Goal: Task Accomplishment & Management: Use online tool/utility

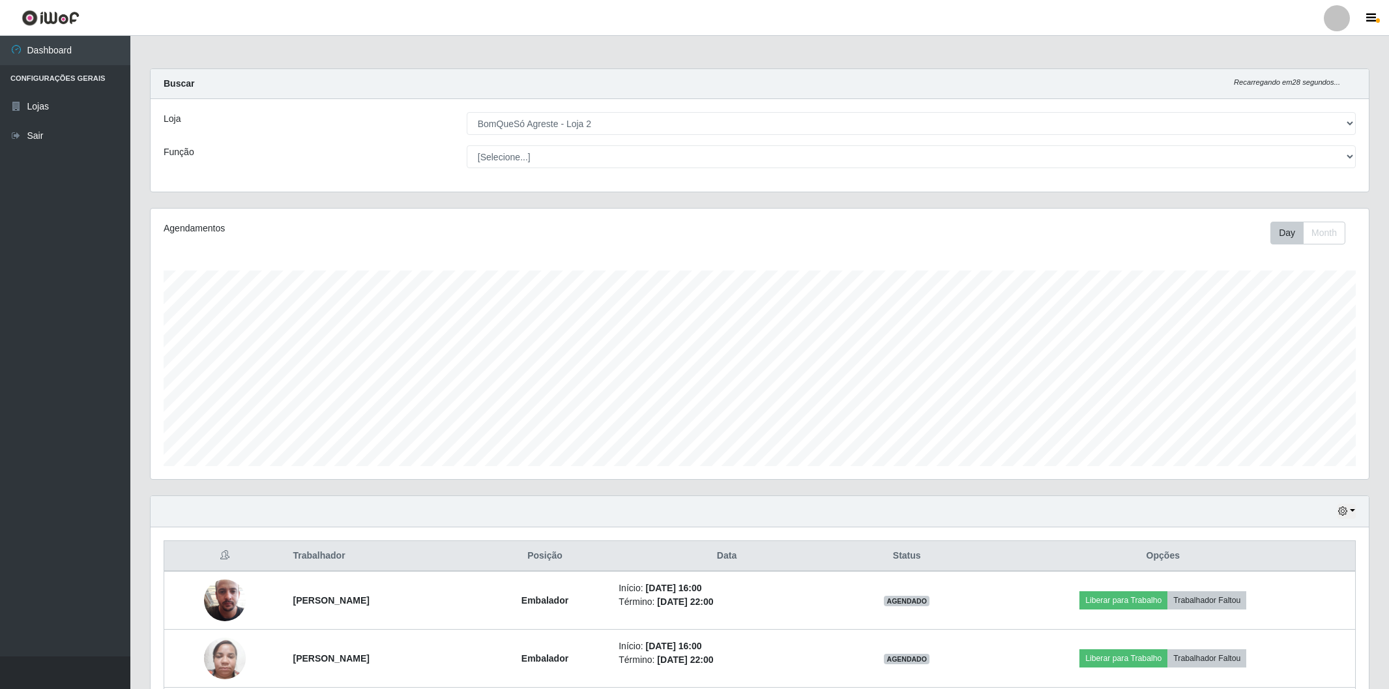
select select "214"
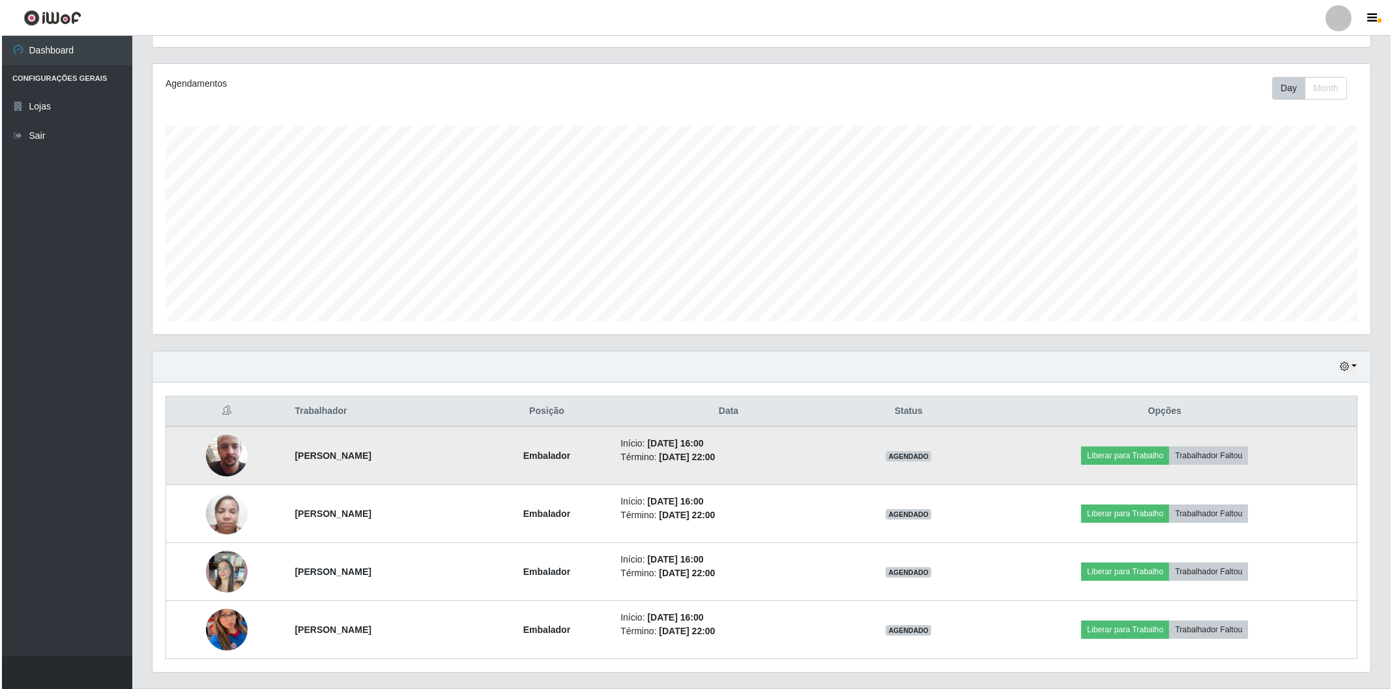
scroll to position [270, 1217]
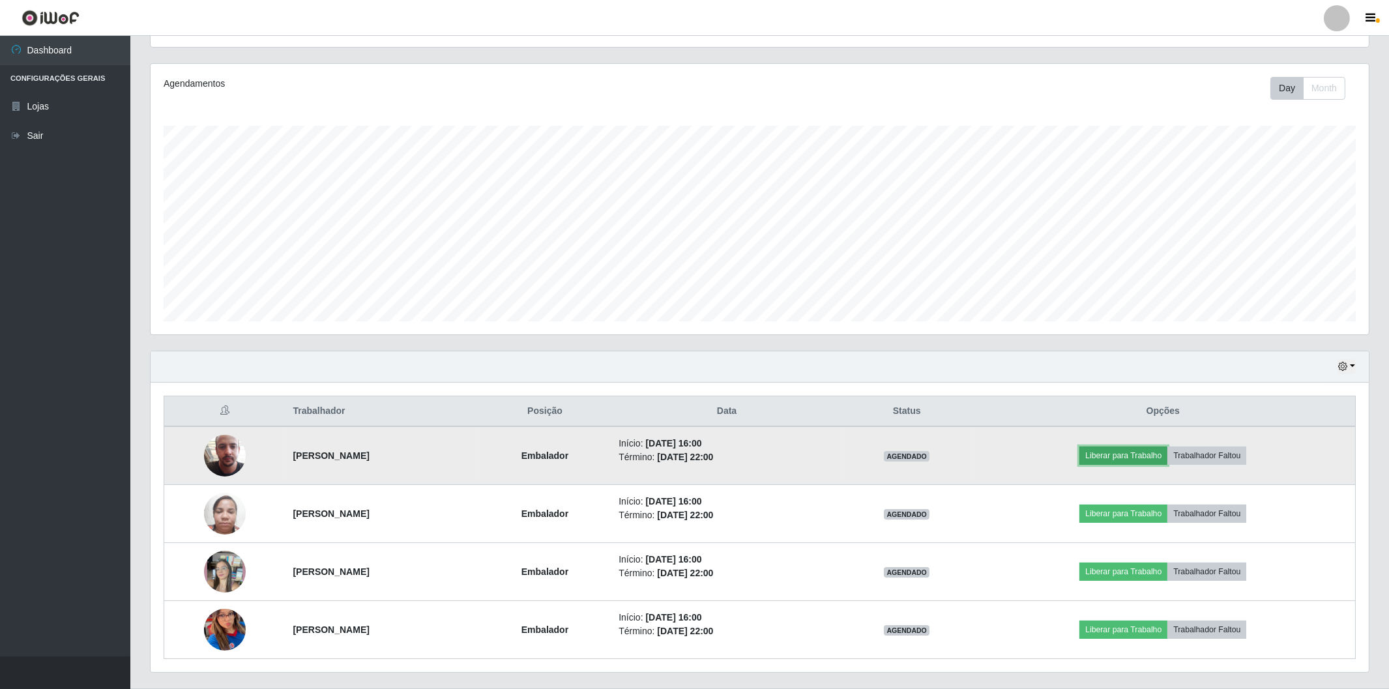
click at [1098, 459] on button "Liberar para Trabalho" at bounding box center [1123, 455] width 88 height 18
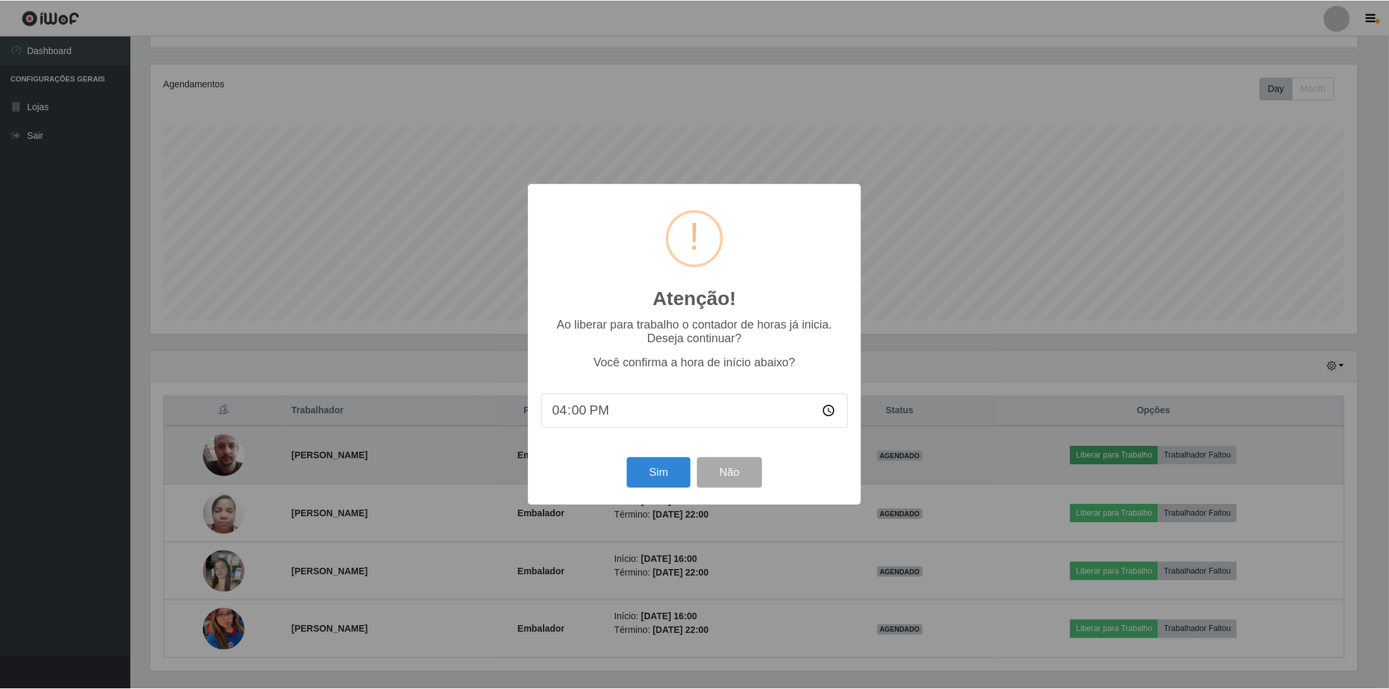
scroll to position [270, 1209]
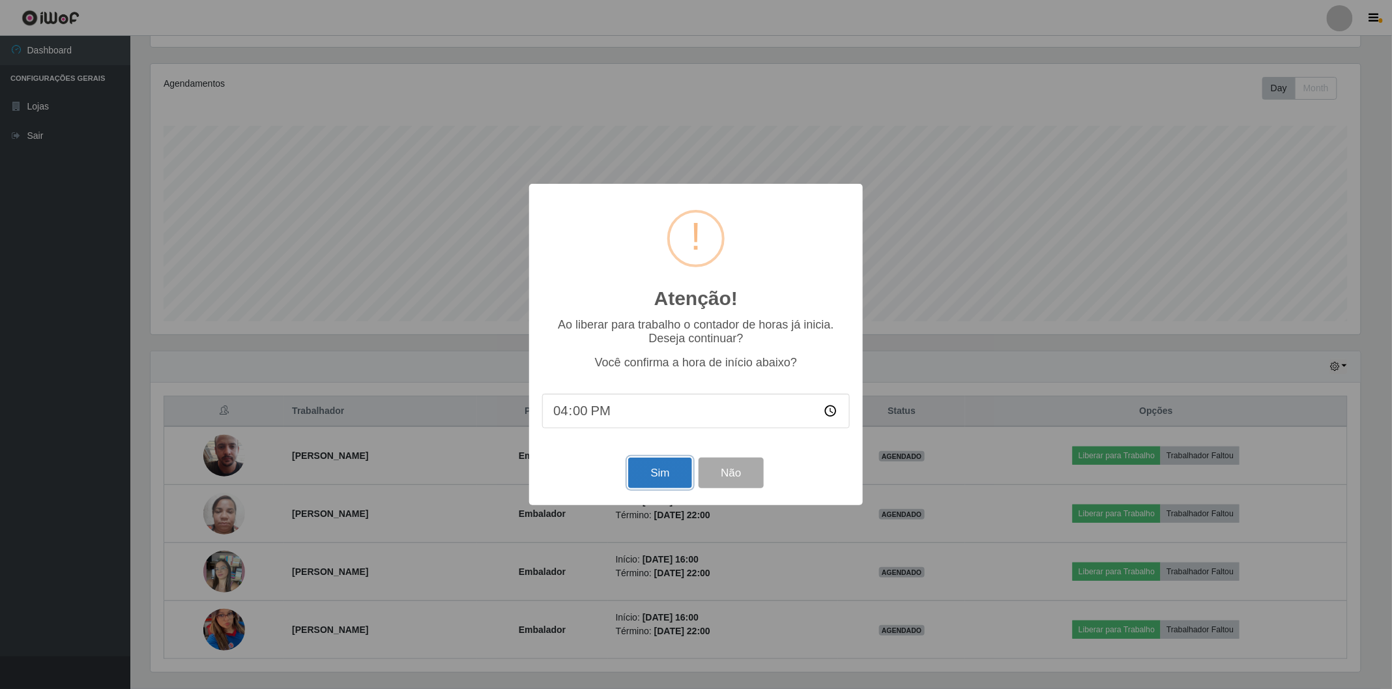
click at [656, 470] on button "Sim" at bounding box center [659, 472] width 63 height 31
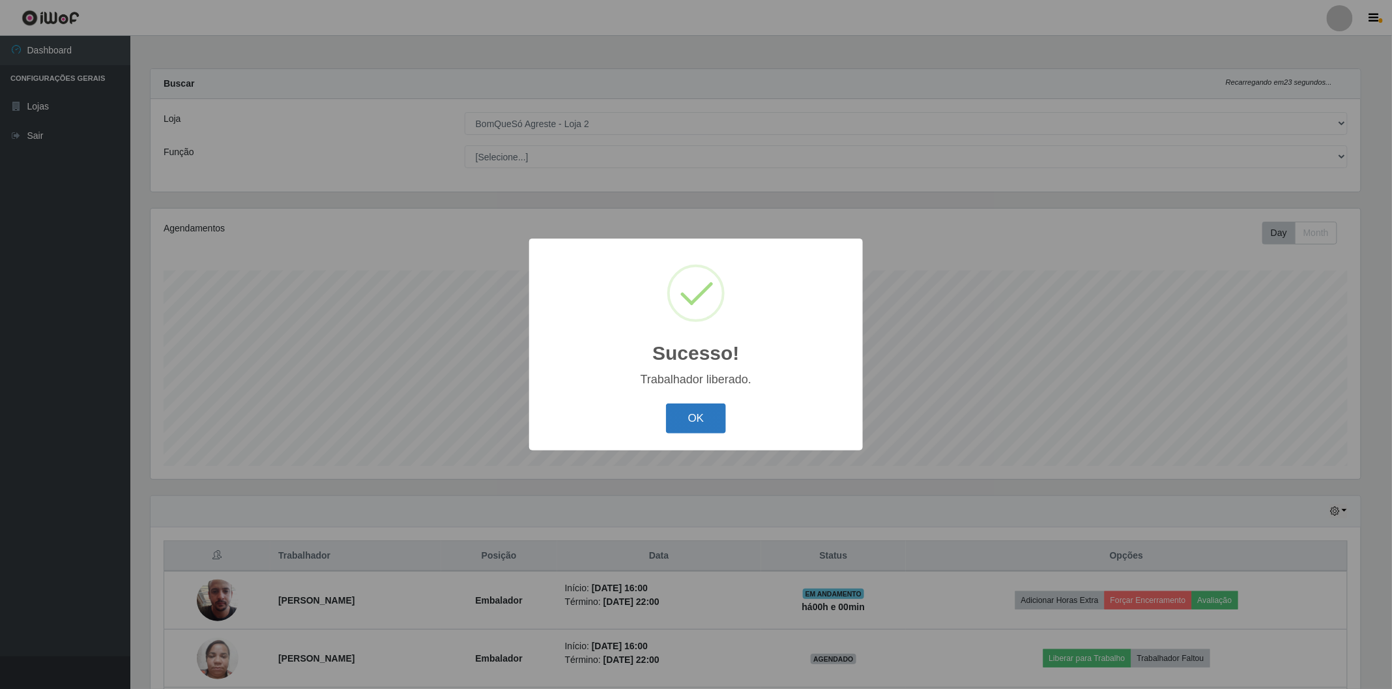
click at [696, 428] on button "OK" at bounding box center [696, 418] width 61 height 31
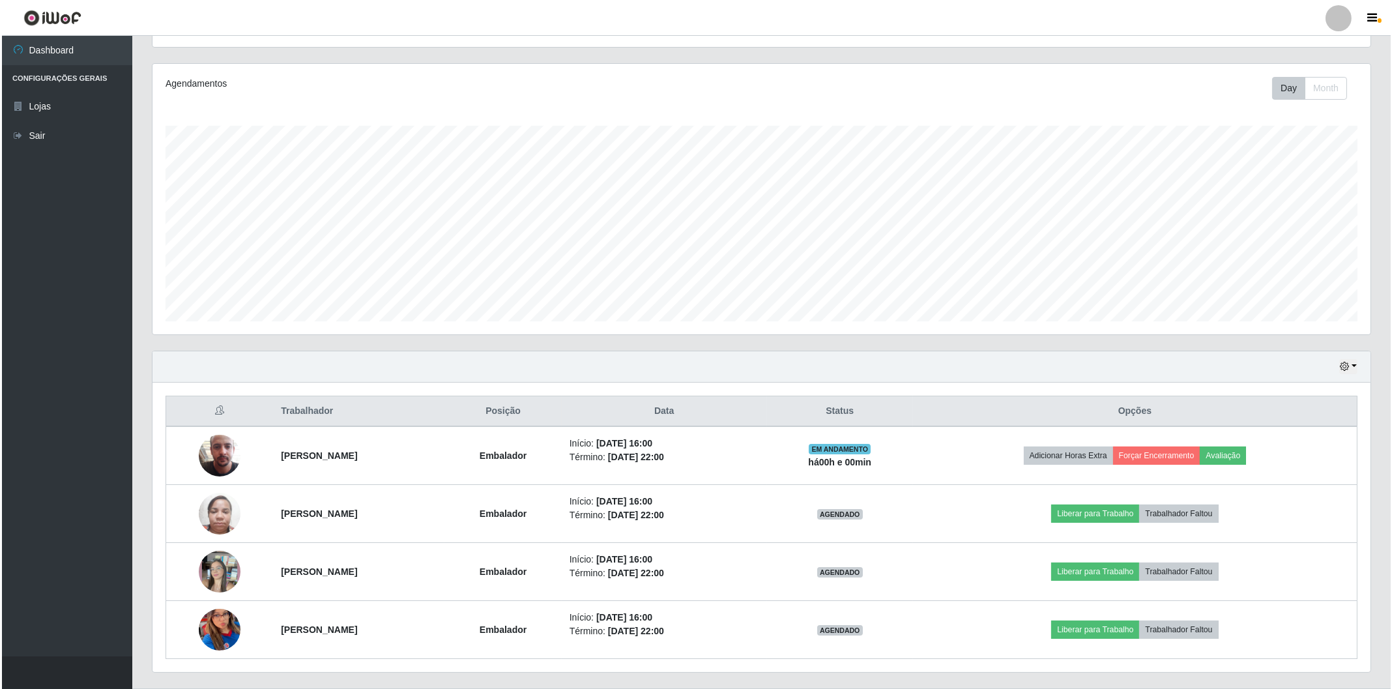
scroll to position [177, 0]
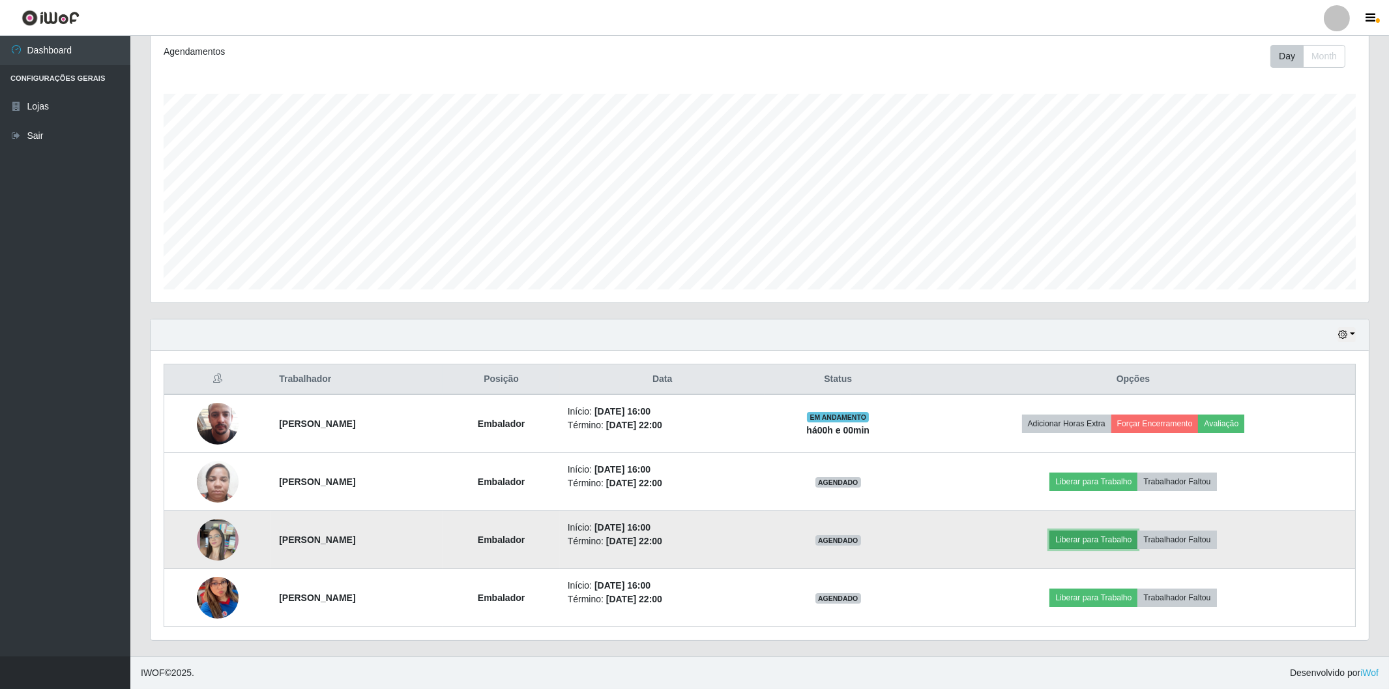
click at [1091, 541] on button "Liberar para Trabalho" at bounding box center [1093, 539] width 88 height 18
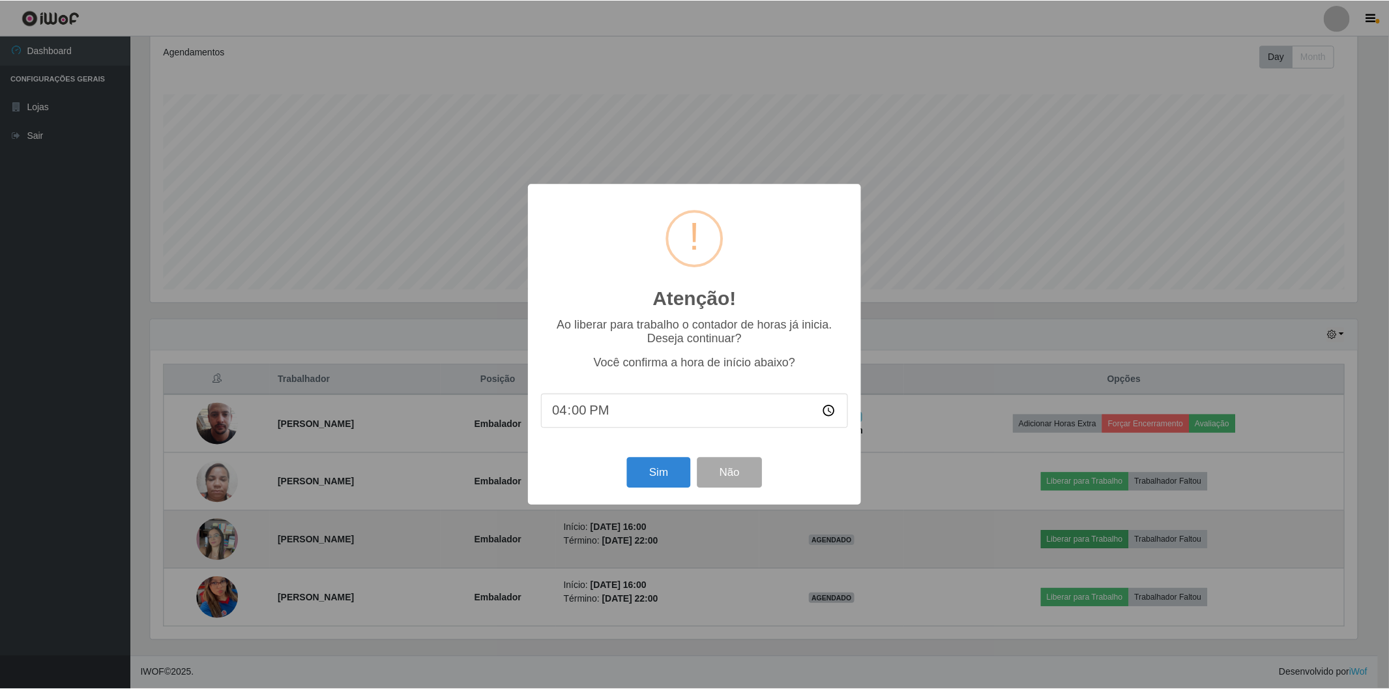
scroll to position [270, 1209]
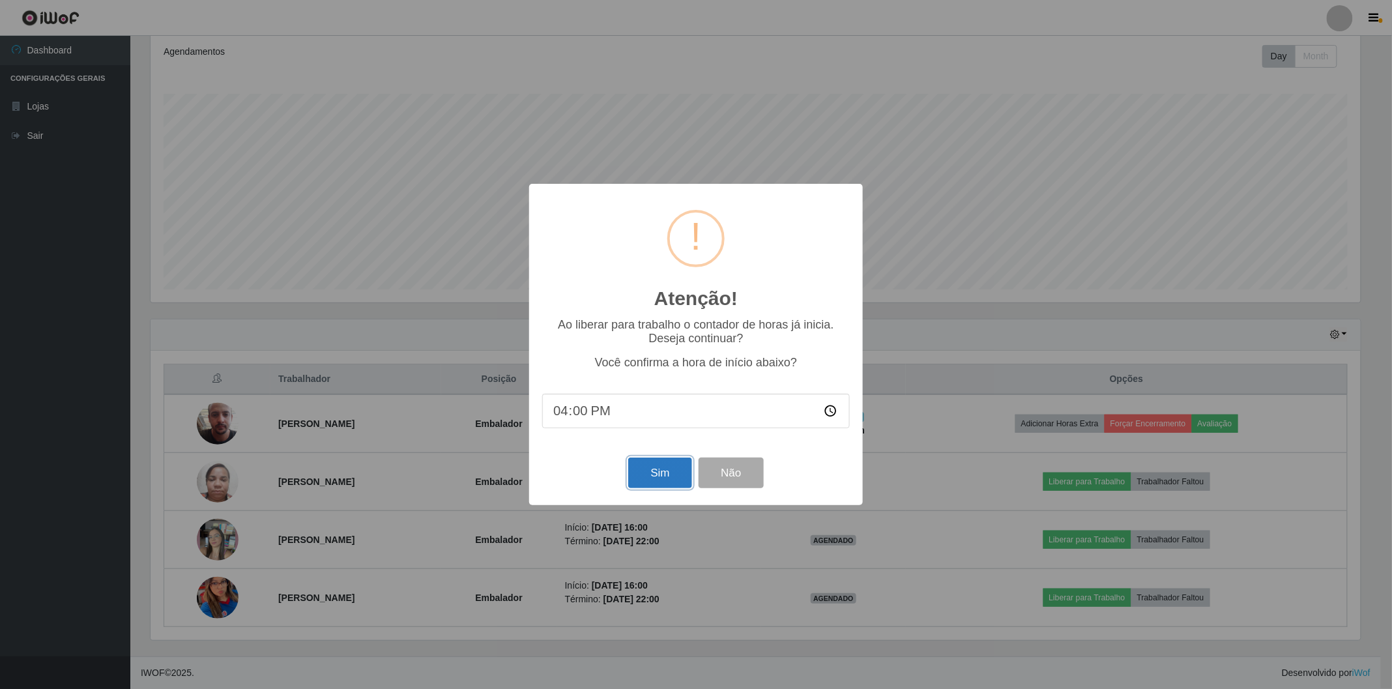
click at [648, 474] on button "Sim" at bounding box center [659, 472] width 63 height 31
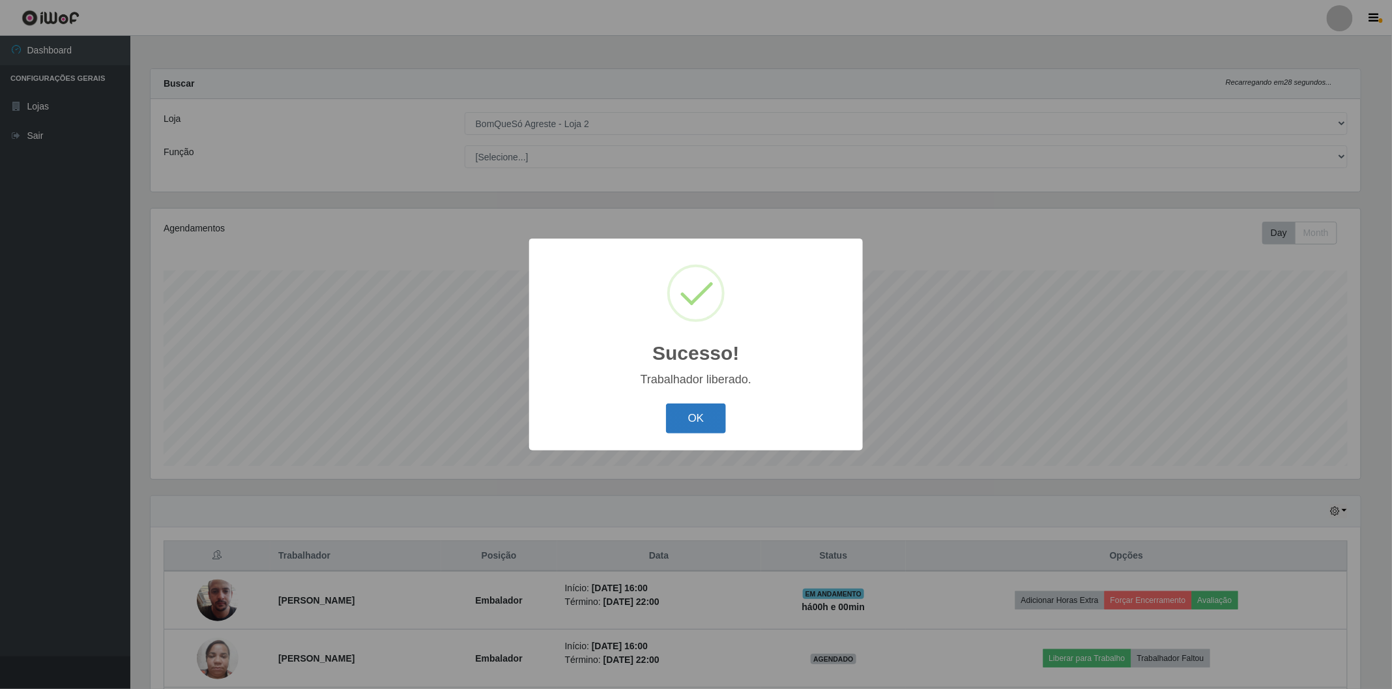
click at [684, 424] on button "OK" at bounding box center [696, 418] width 61 height 31
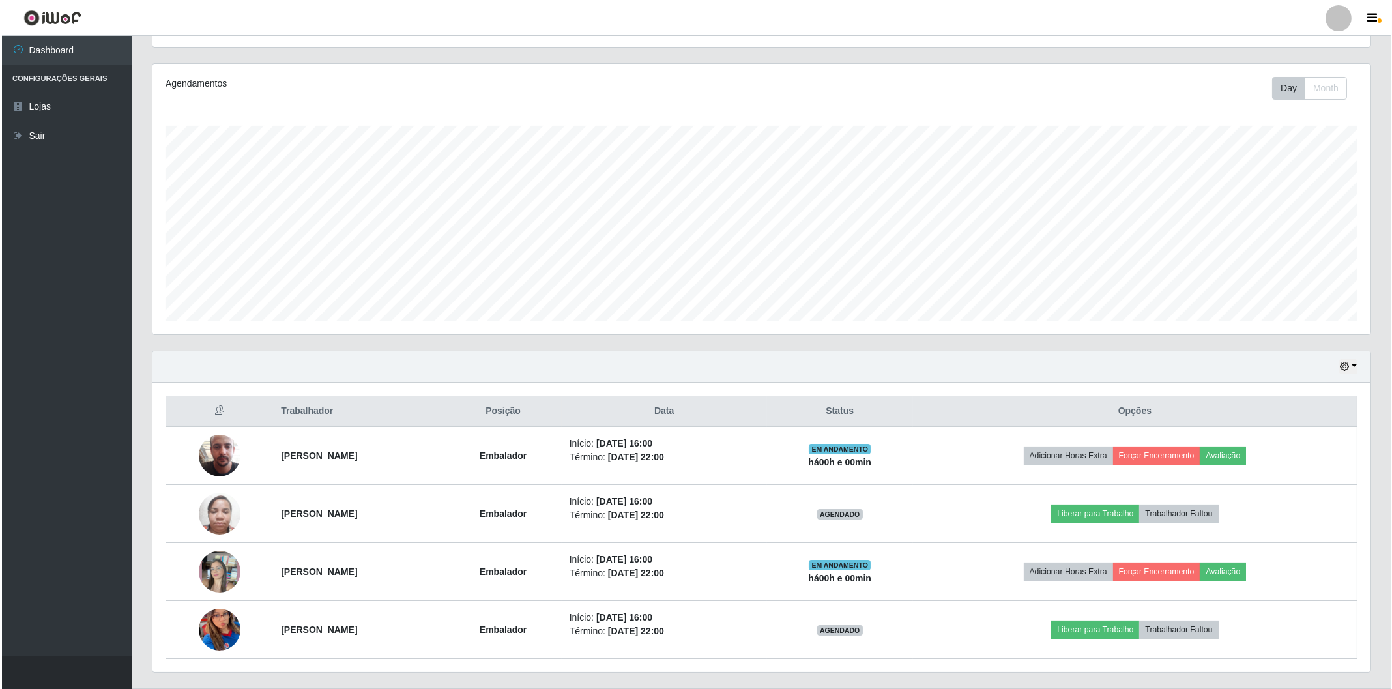
scroll to position [177, 0]
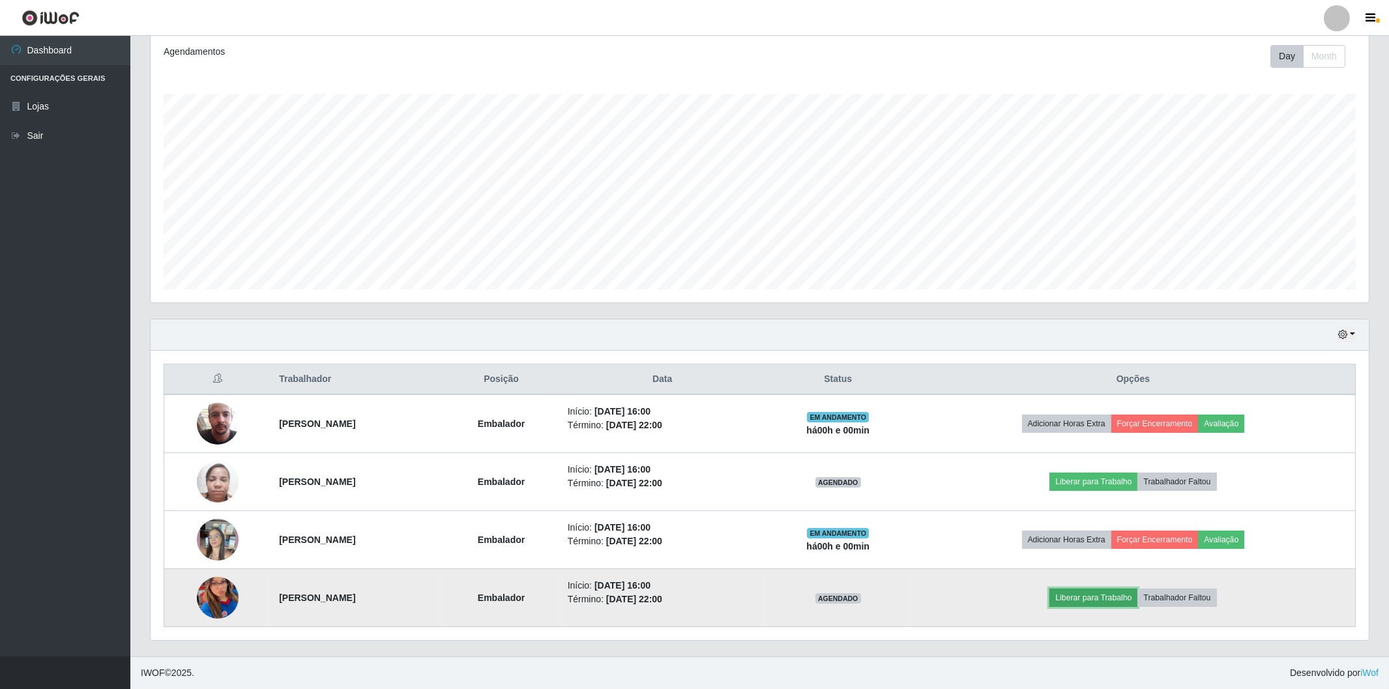
click at [1096, 595] on button "Liberar para Trabalho" at bounding box center [1093, 597] width 88 height 18
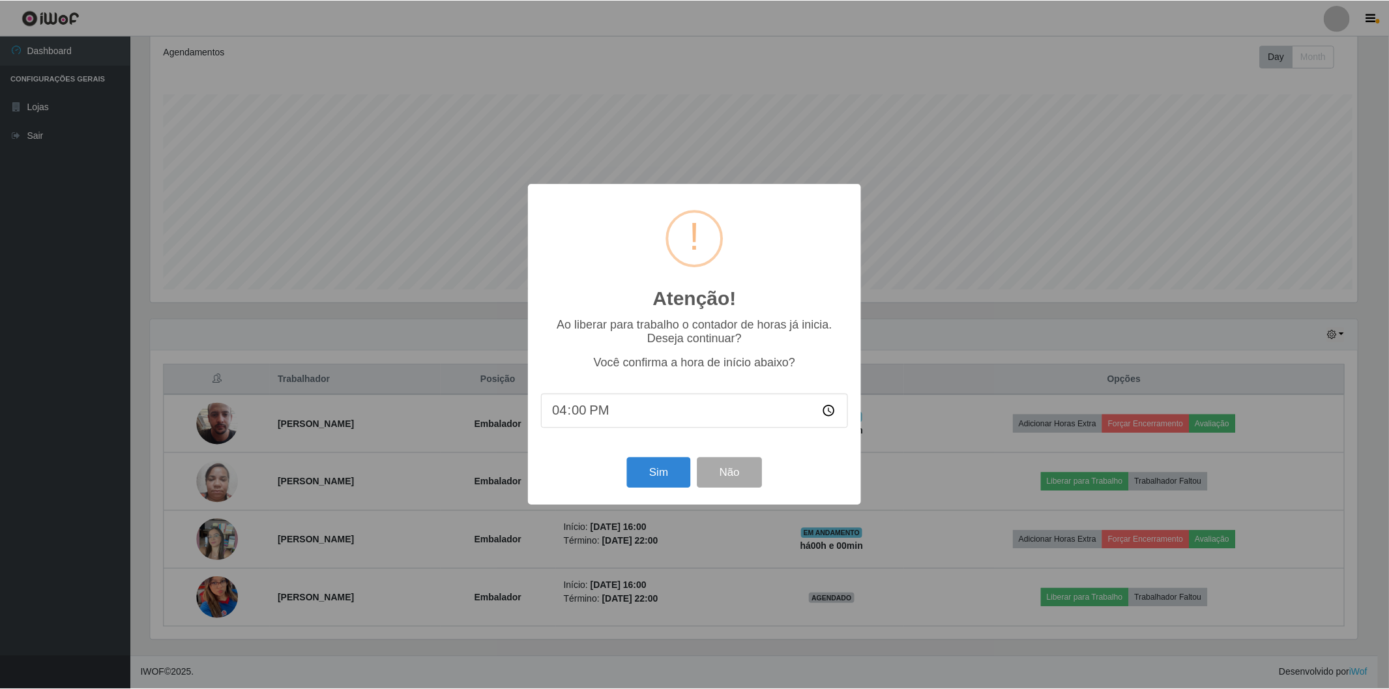
scroll to position [270, 1209]
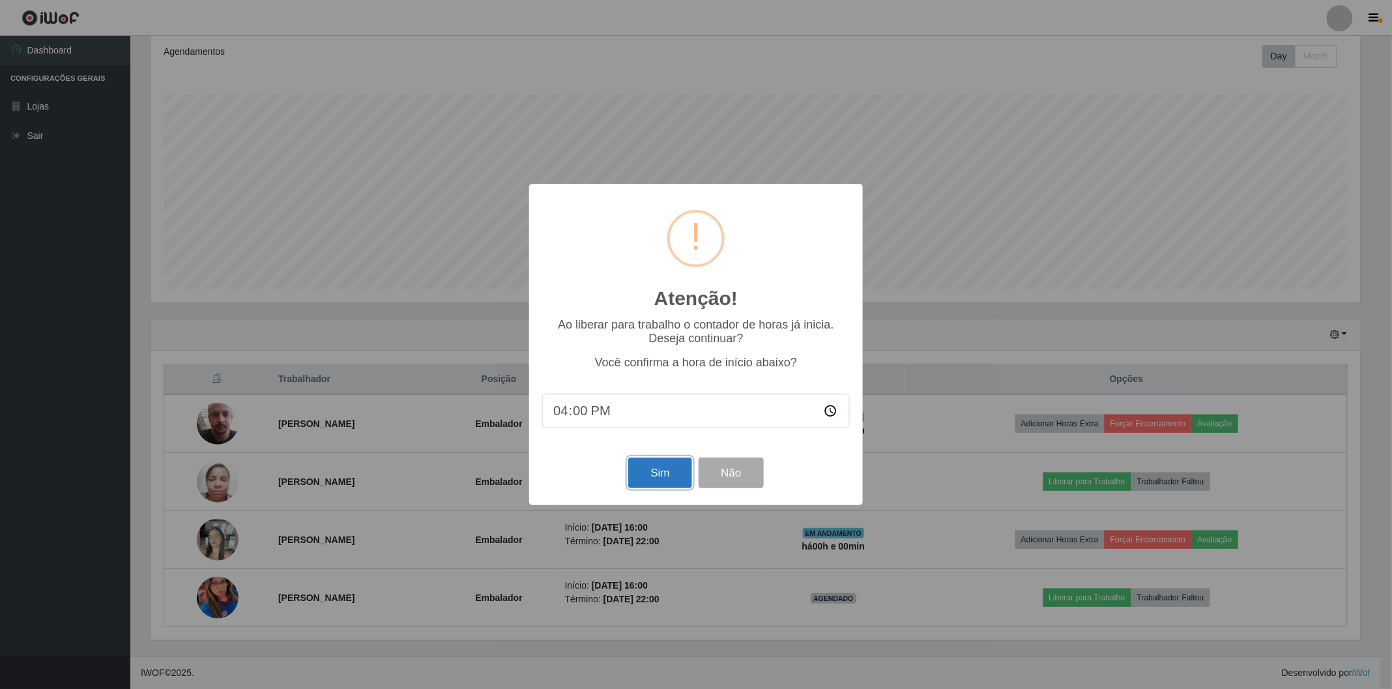
click at [670, 467] on button "Sim" at bounding box center [659, 472] width 63 height 31
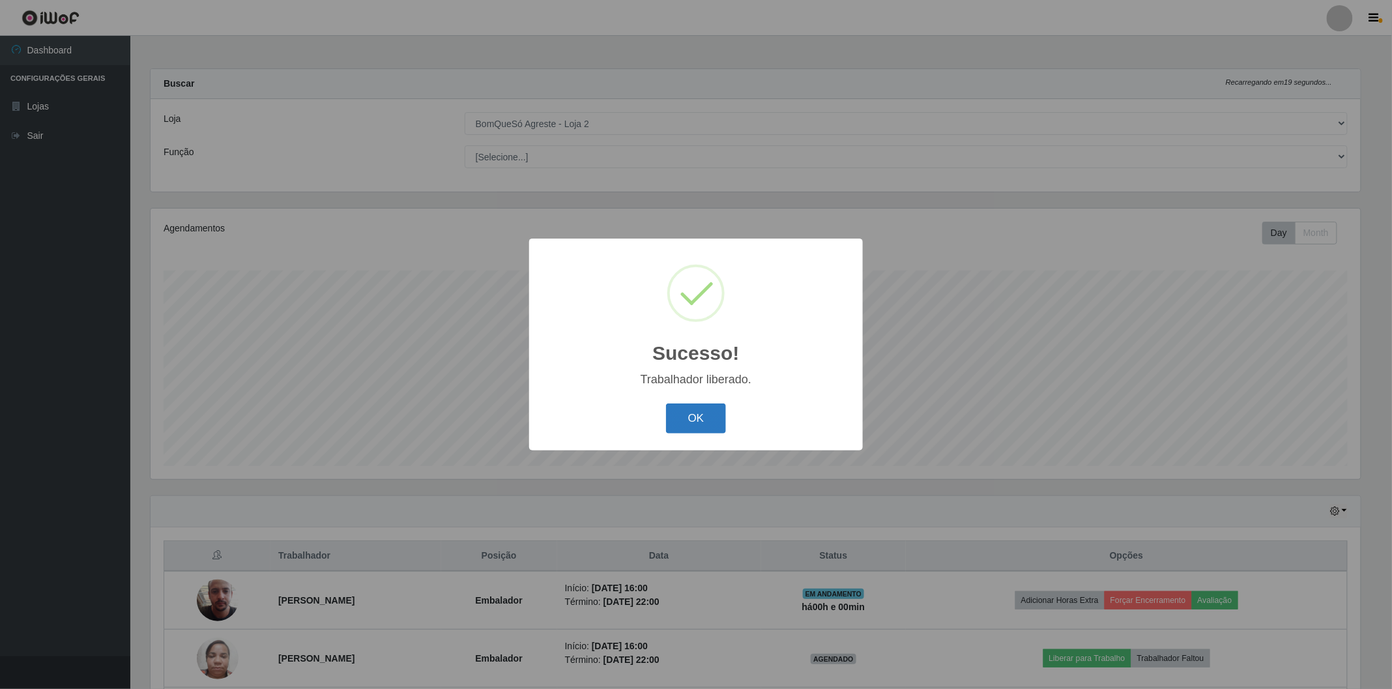
click at [688, 418] on button "OK" at bounding box center [696, 418] width 61 height 31
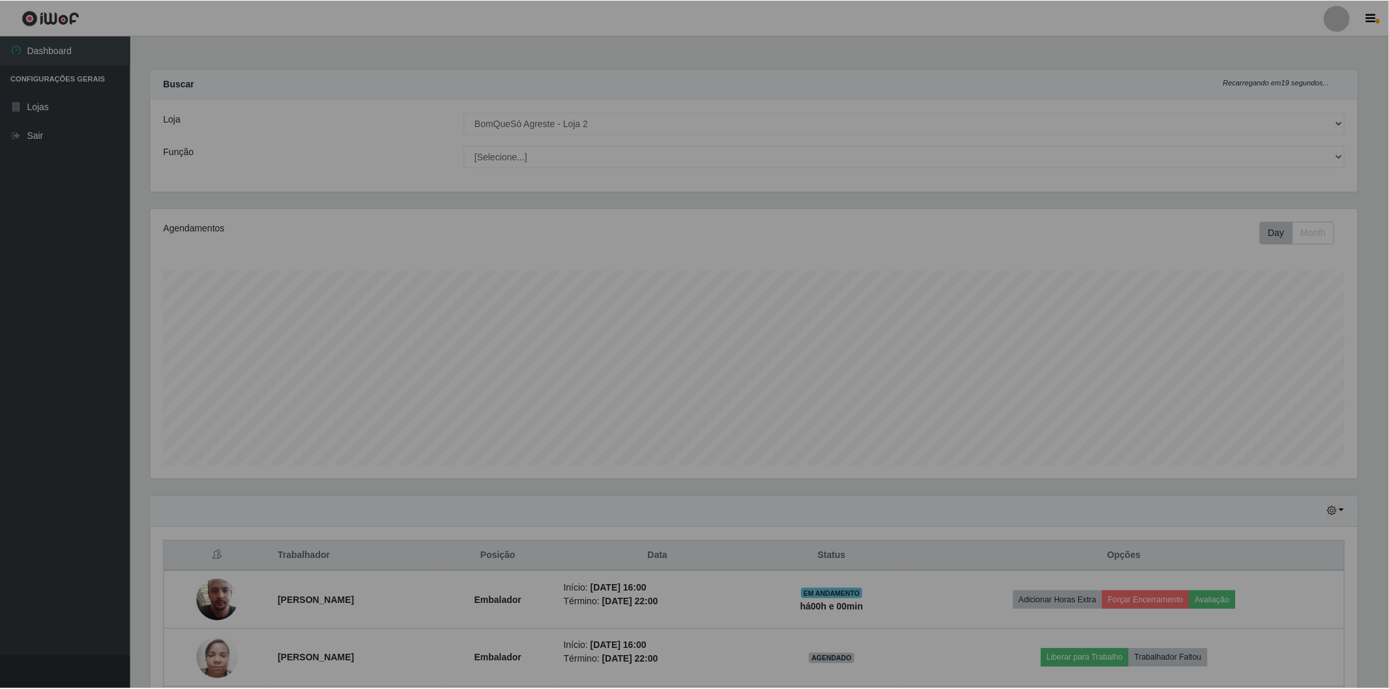
scroll to position [0, 0]
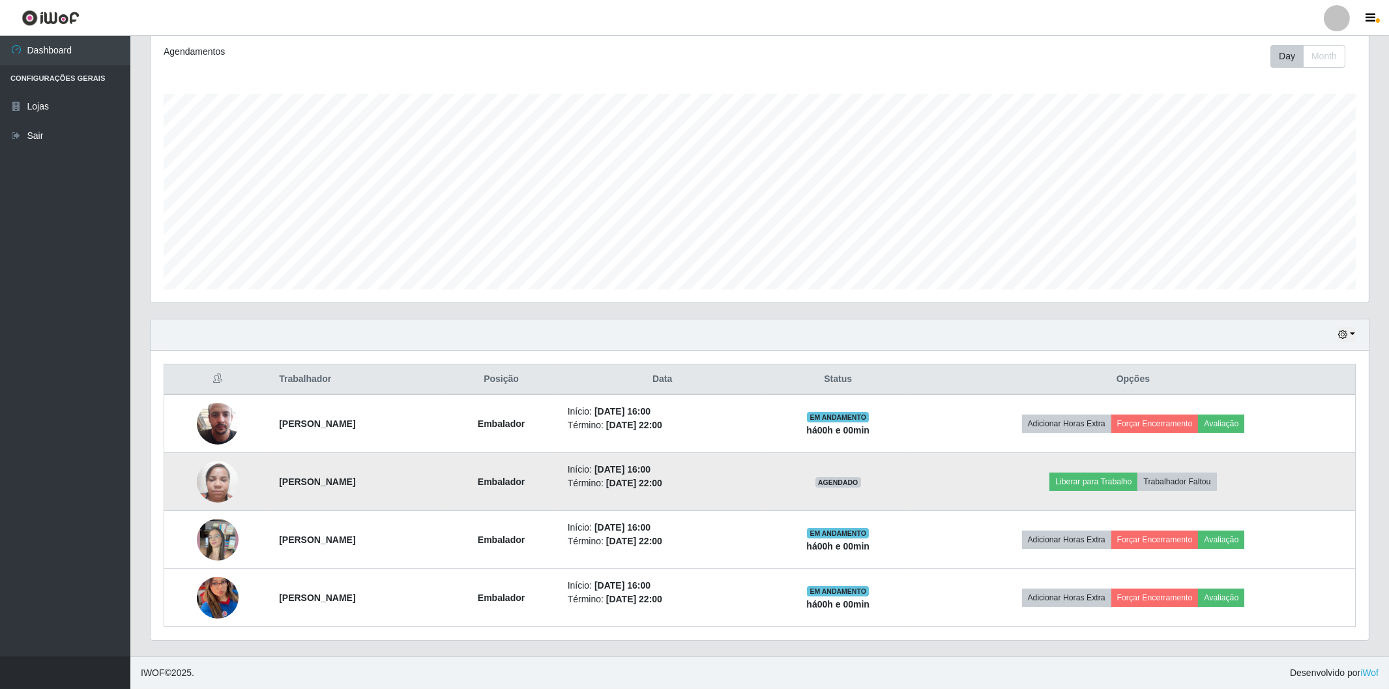
click at [207, 489] on img at bounding box center [218, 481] width 42 height 55
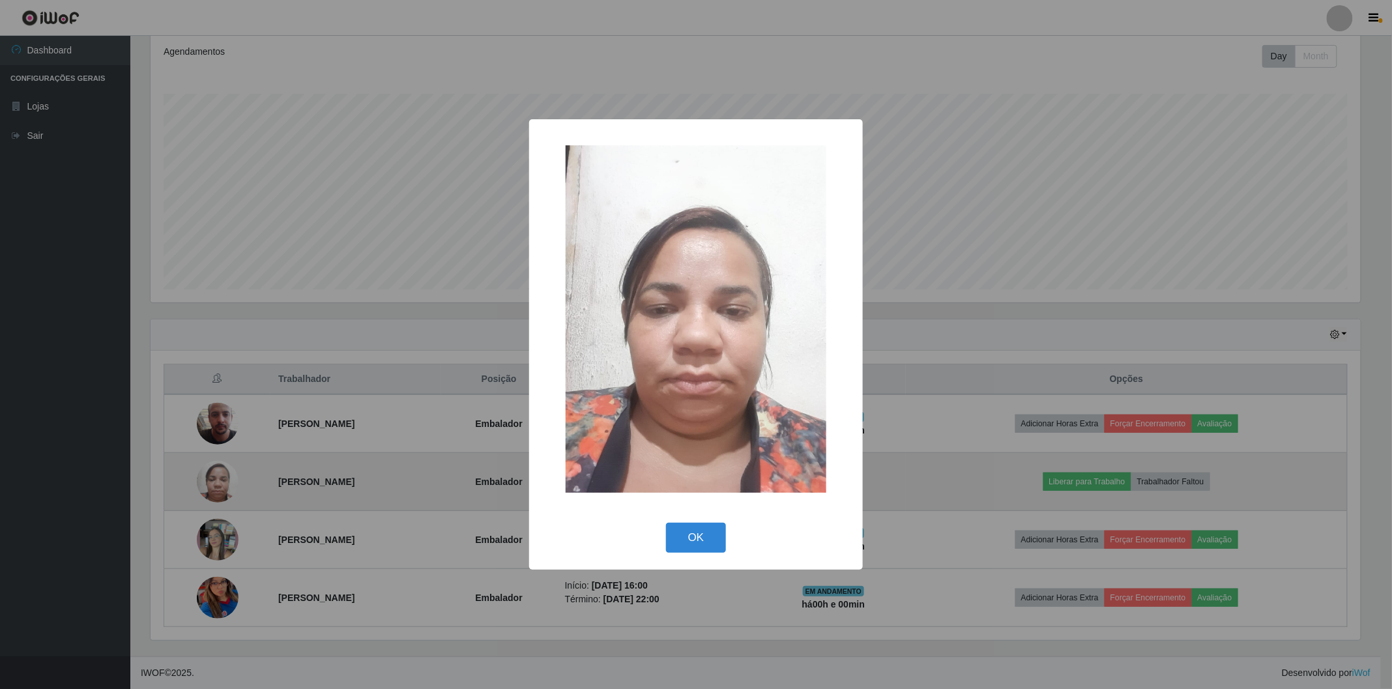
click at [207, 489] on div "× OK Cancel" at bounding box center [696, 344] width 1392 height 689
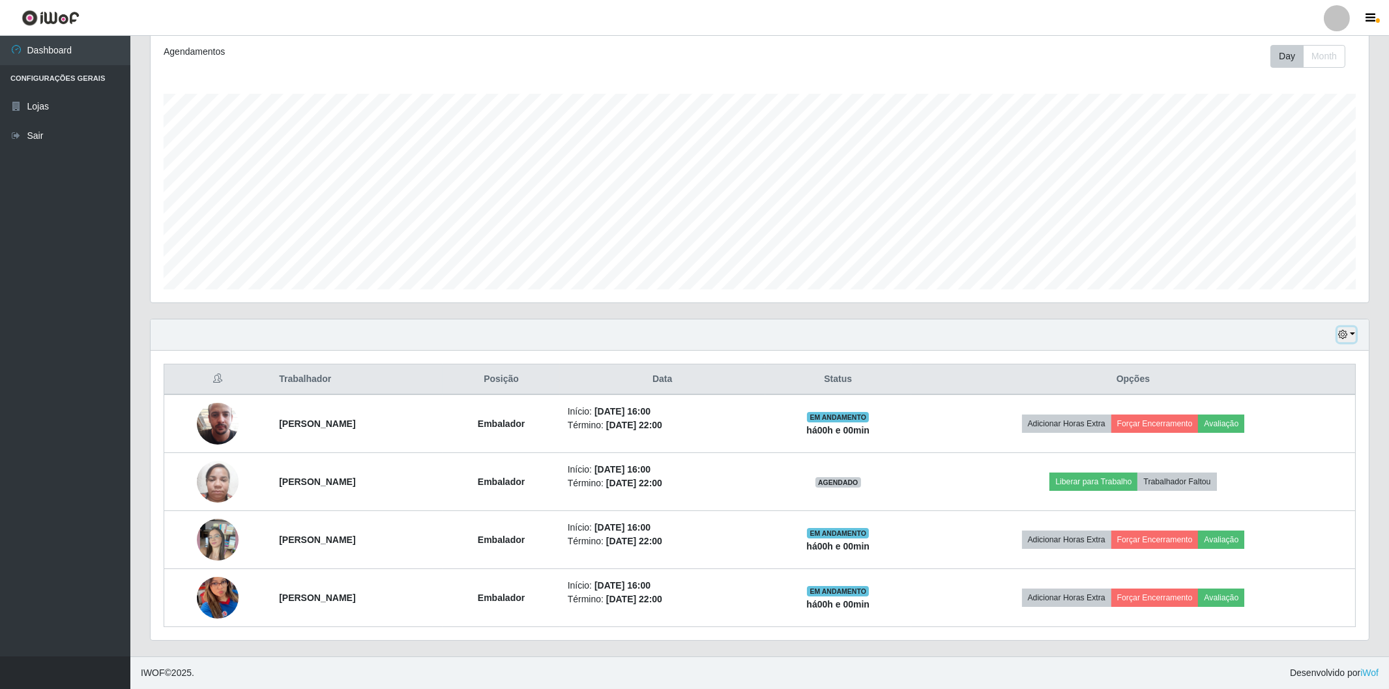
click at [1354, 334] on button "button" at bounding box center [1346, 334] width 18 height 15
click at [1299, 421] on button "3 dias" at bounding box center [1302, 412] width 103 height 27
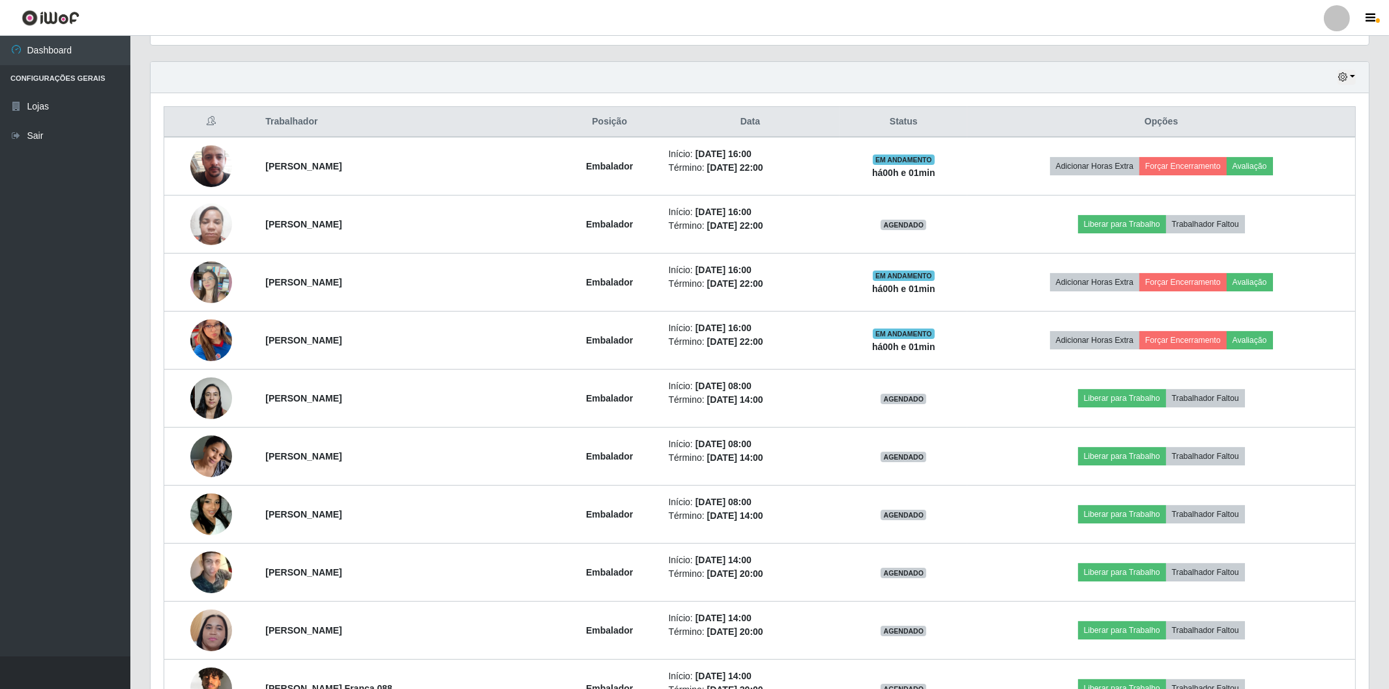
scroll to position [506, 0]
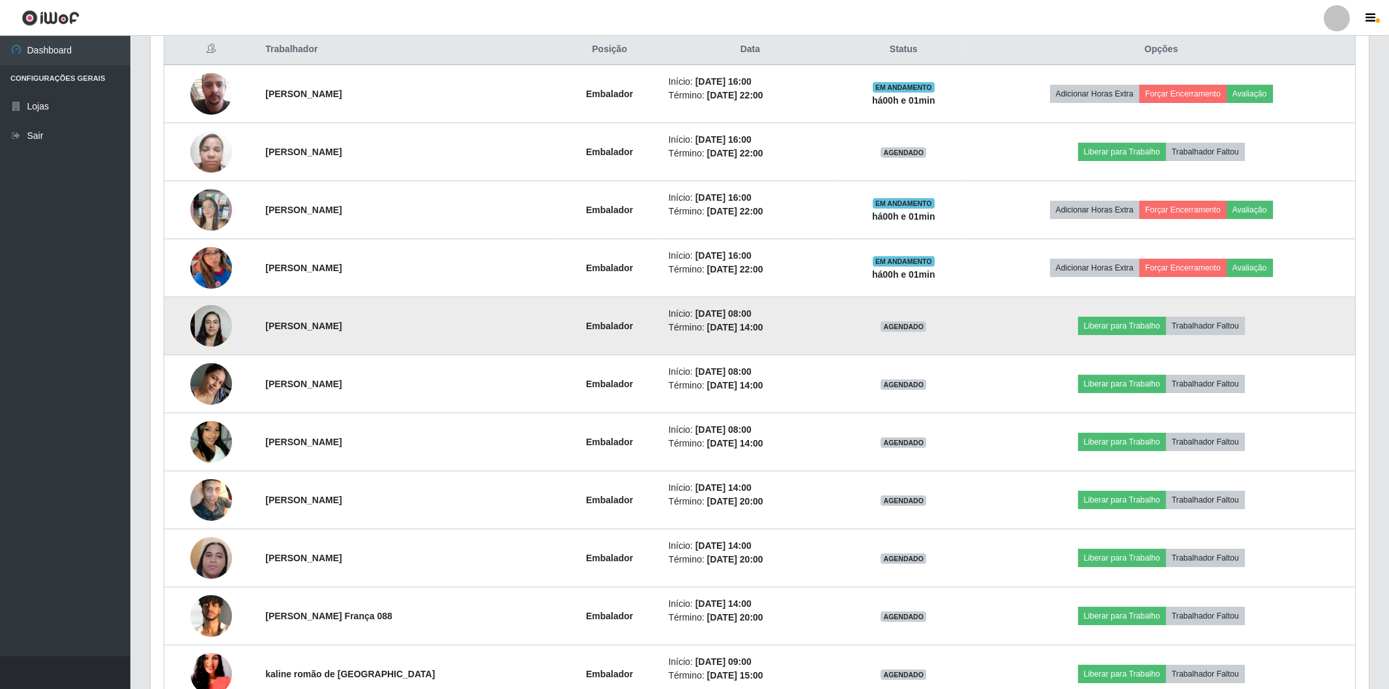
click at [199, 331] on img at bounding box center [211, 325] width 42 height 55
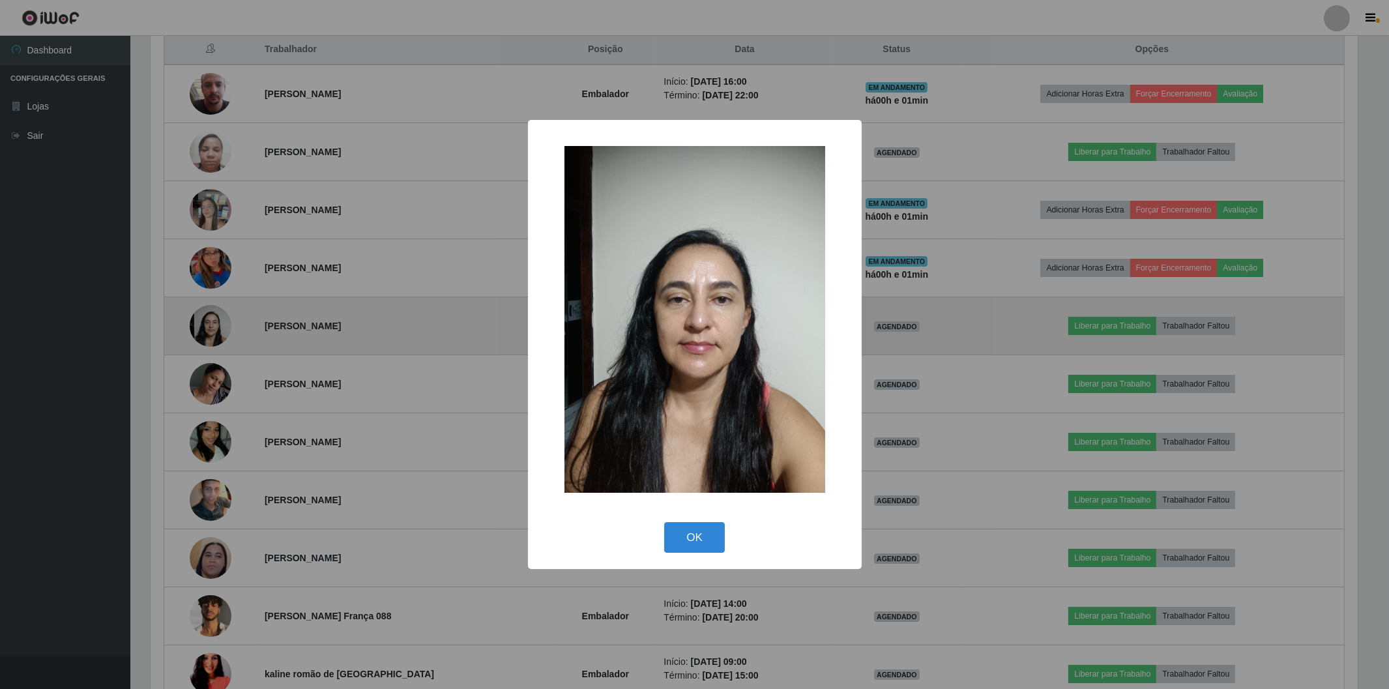
scroll to position [270, 1209]
click at [199, 331] on div "× OK Cancel" at bounding box center [696, 344] width 1392 height 689
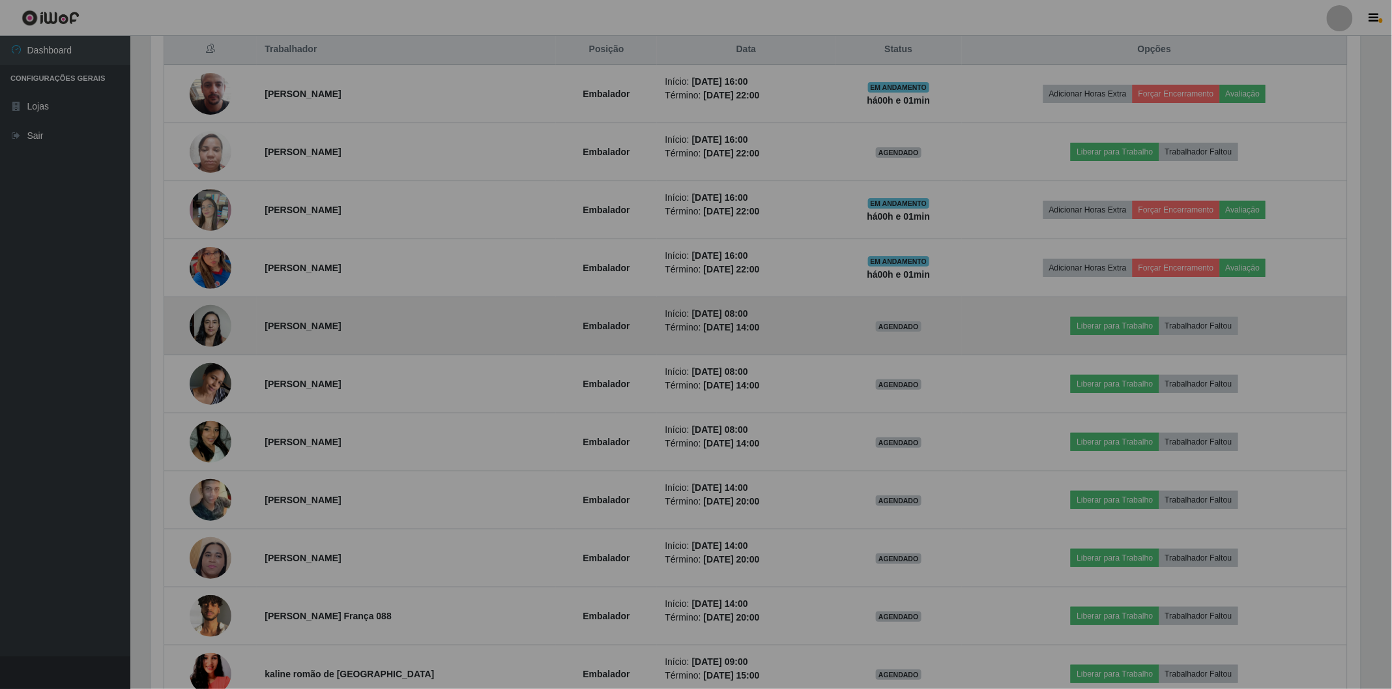
scroll to position [270, 1217]
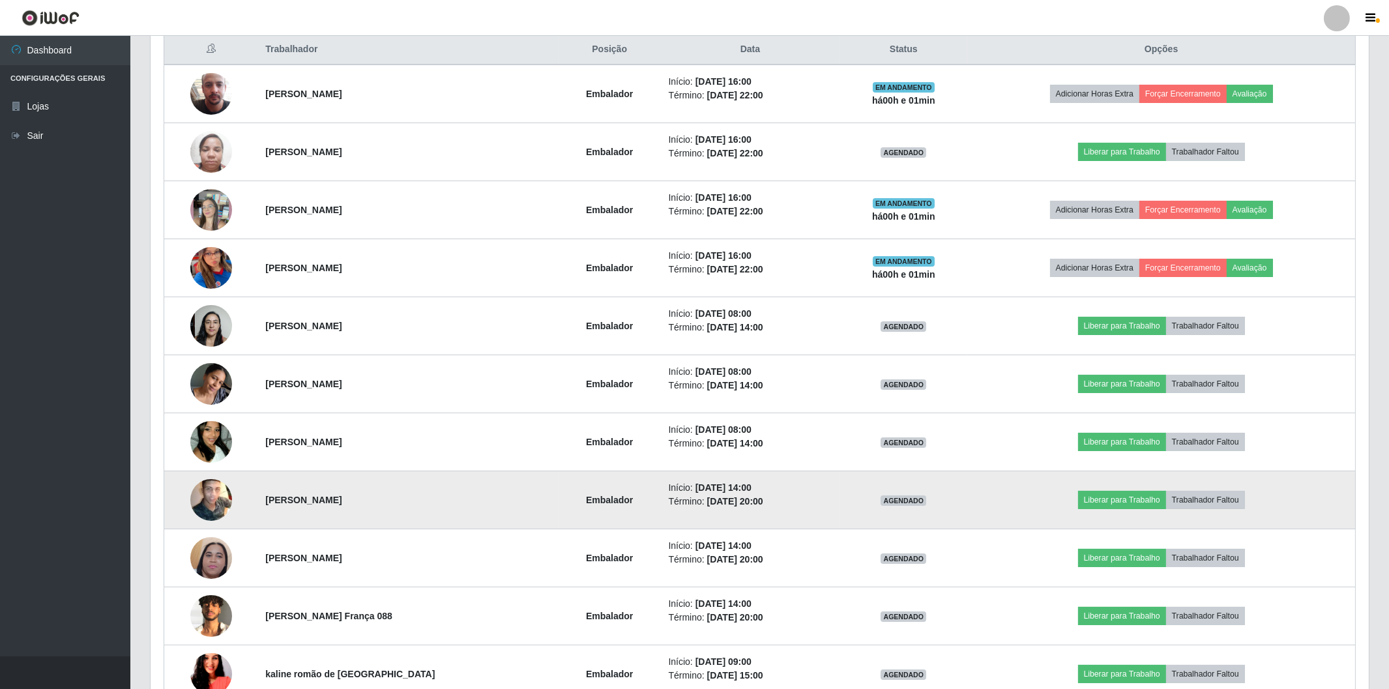
click at [199, 489] on img at bounding box center [211, 500] width 42 height 52
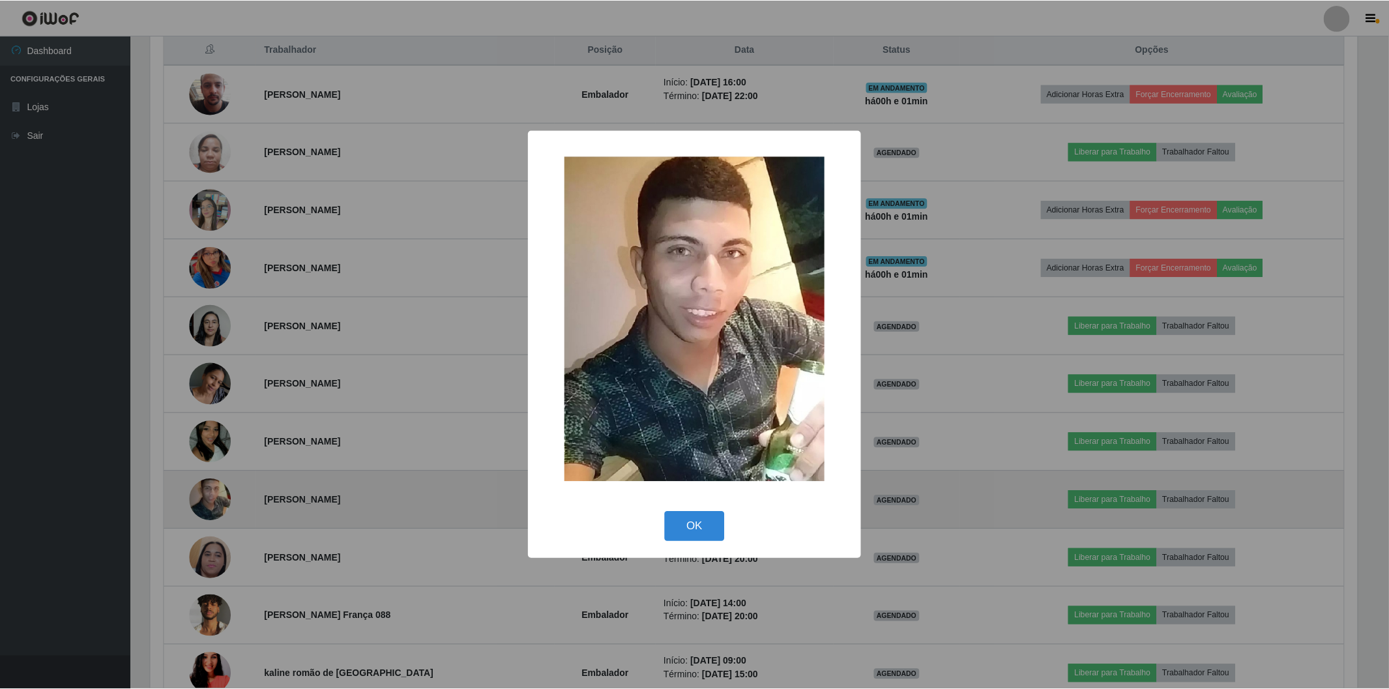
scroll to position [270, 1209]
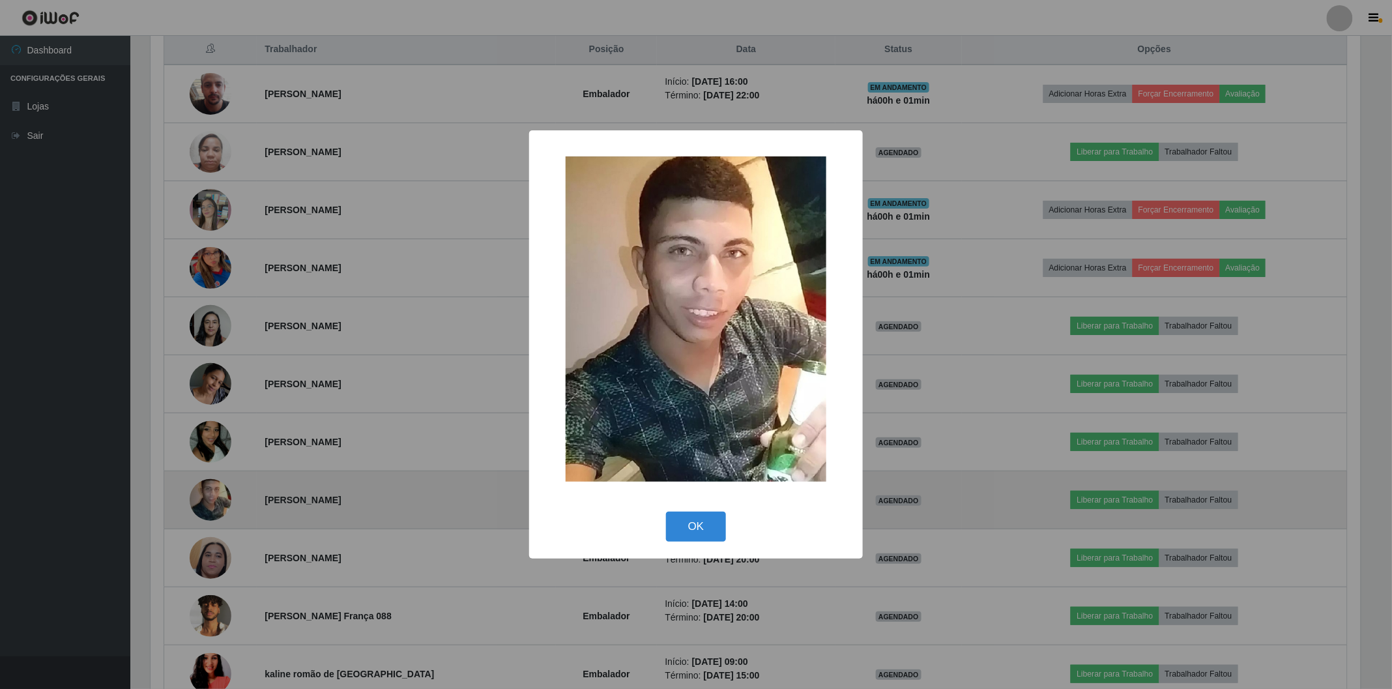
click at [199, 489] on div "× OK Cancel" at bounding box center [696, 344] width 1392 height 689
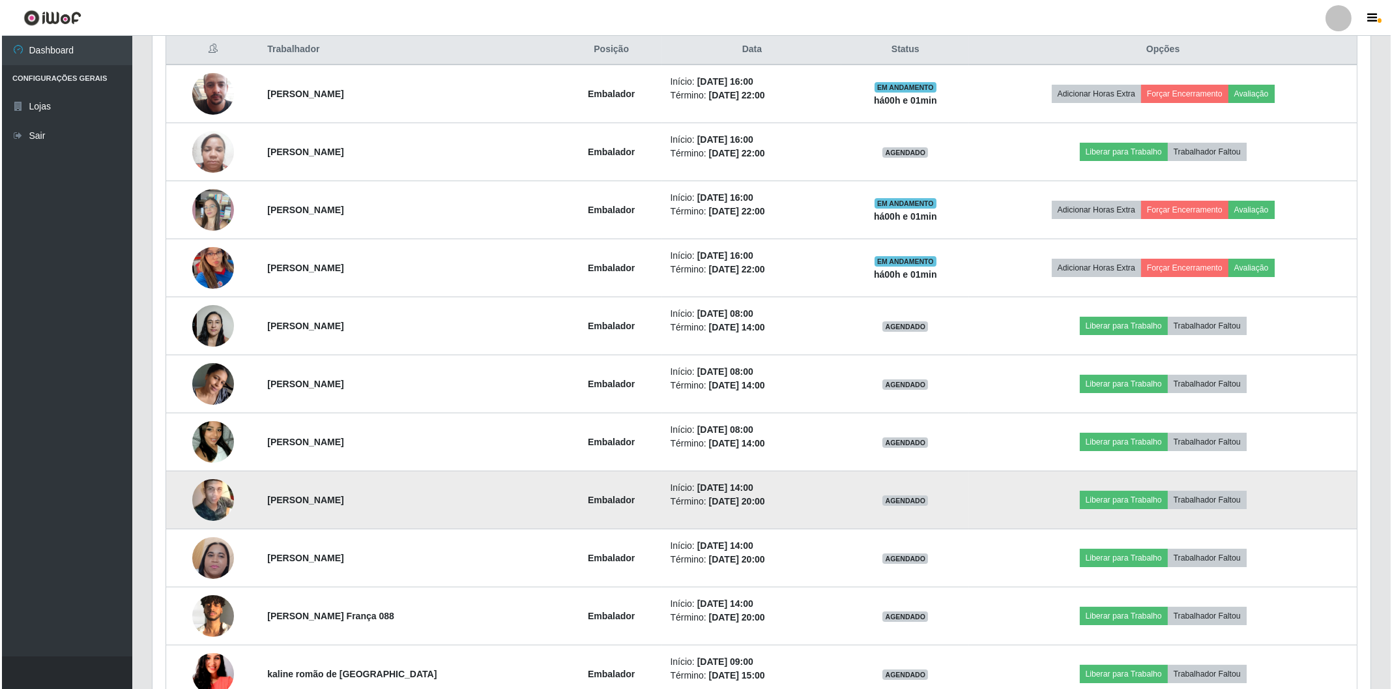
scroll to position [579, 0]
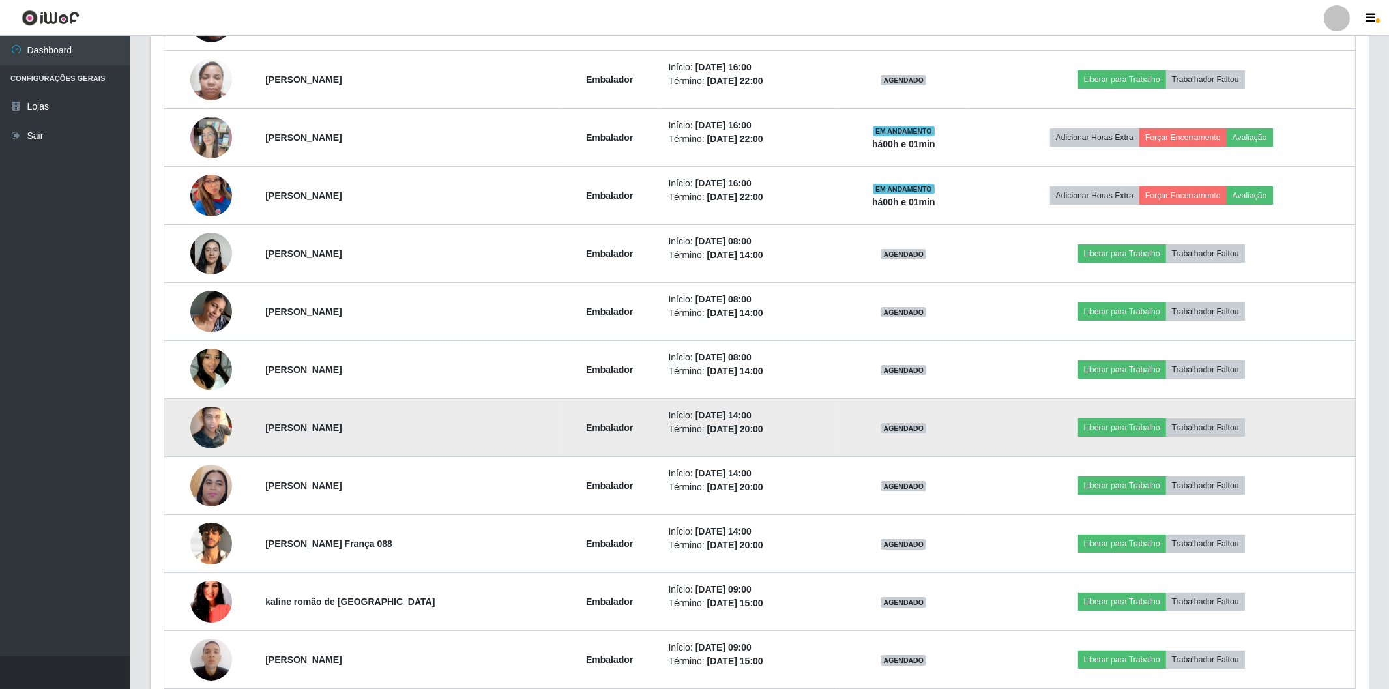
click at [199, 489] on img at bounding box center [211, 485] width 42 height 93
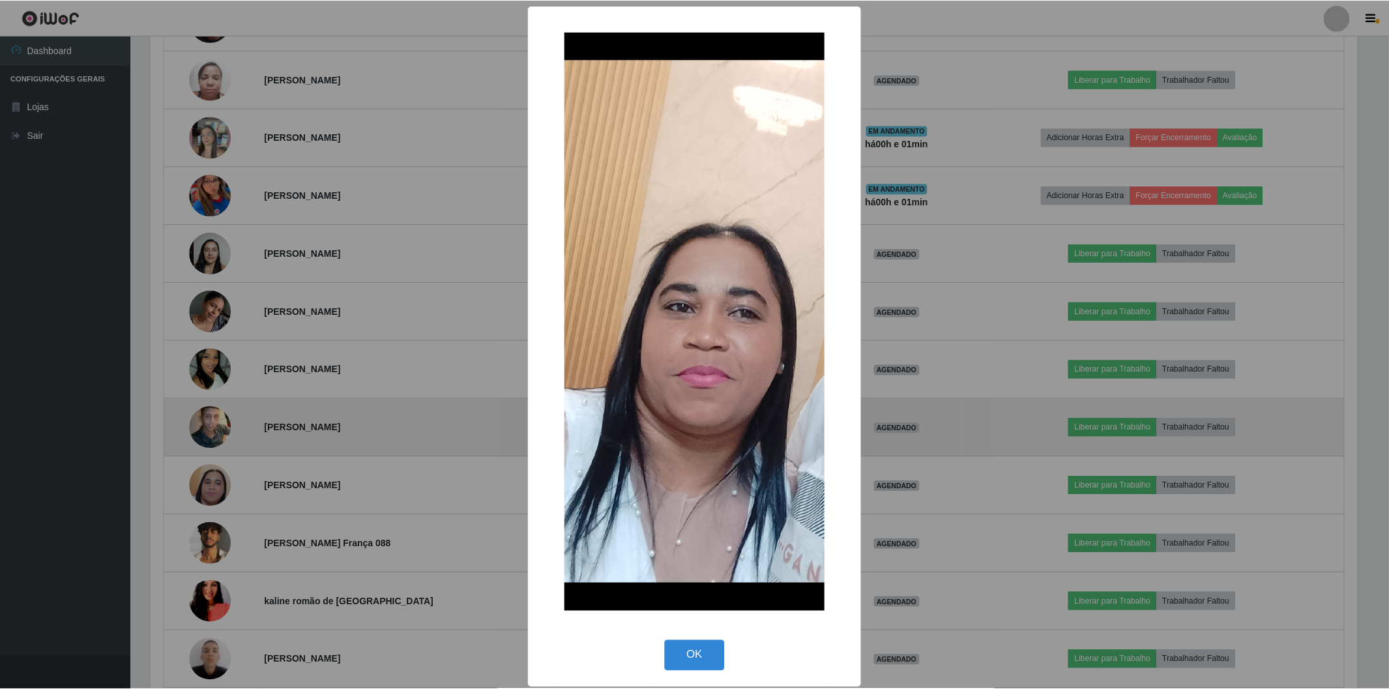
scroll to position [270, 1209]
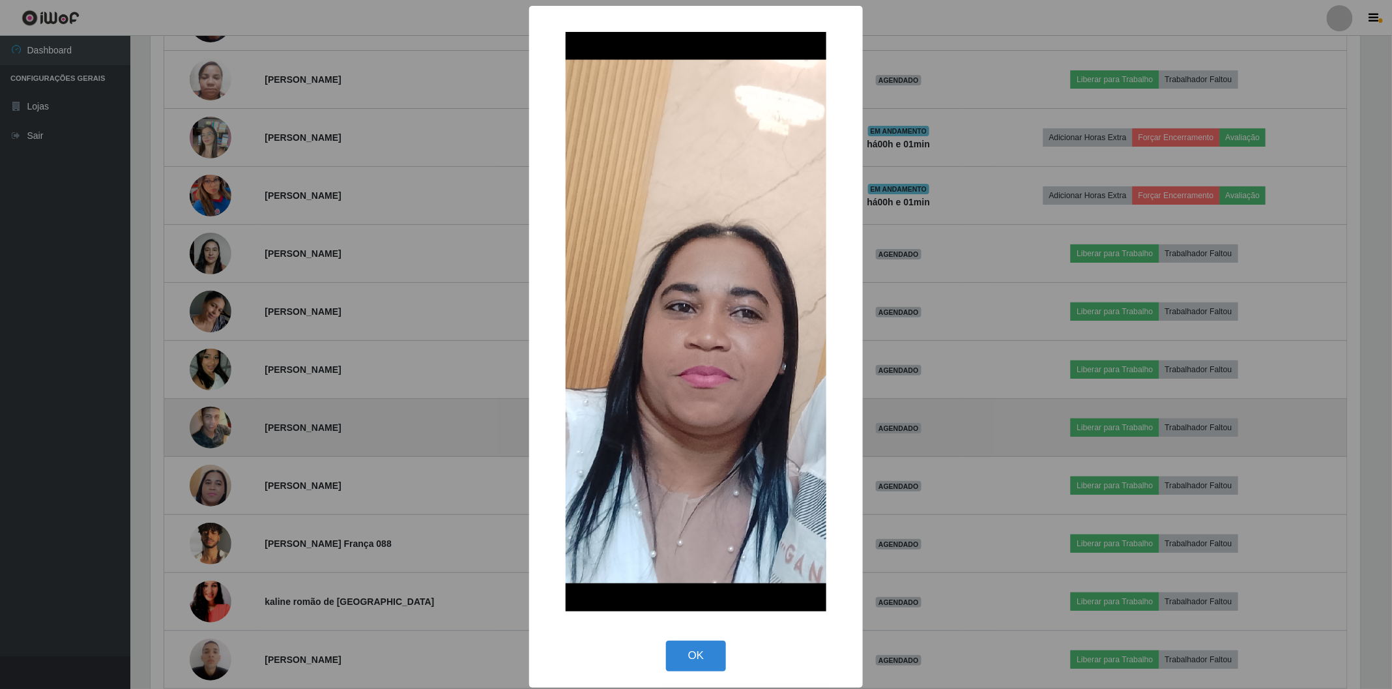
click at [199, 489] on div "× OK Cancel" at bounding box center [696, 344] width 1392 height 689
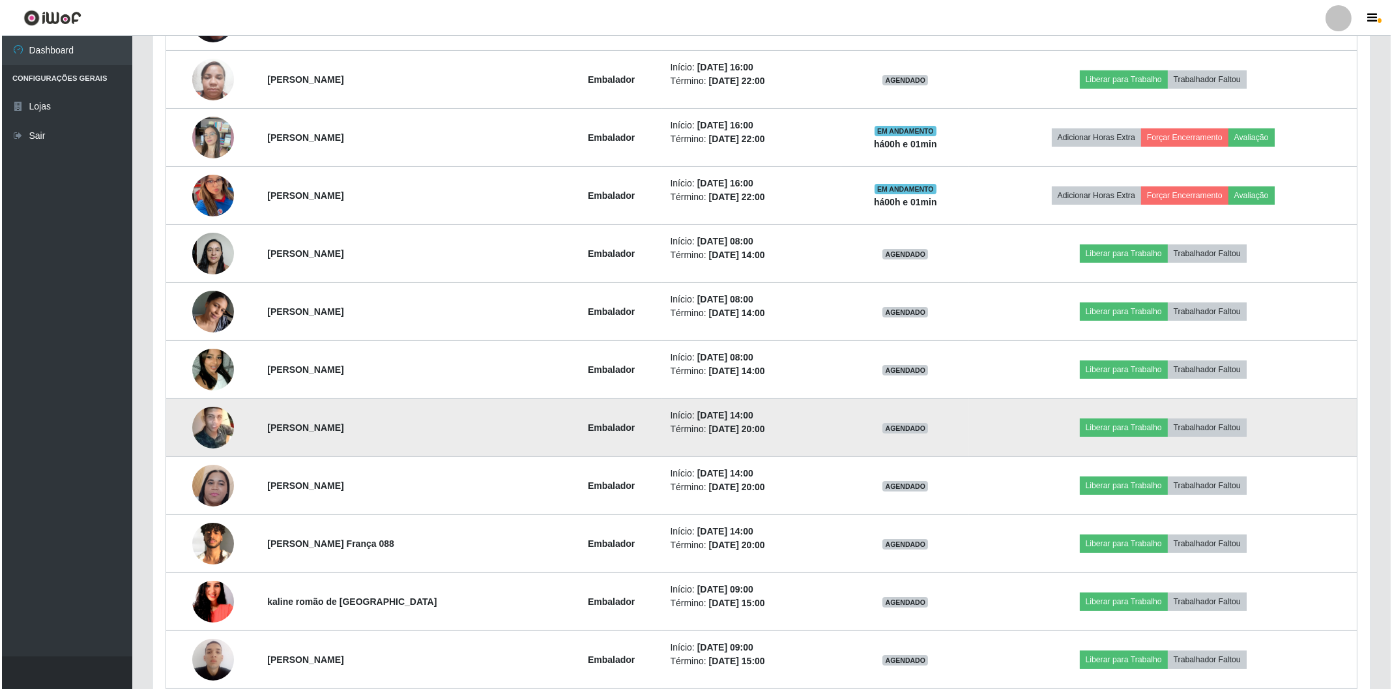
scroll to position [270, 1217]
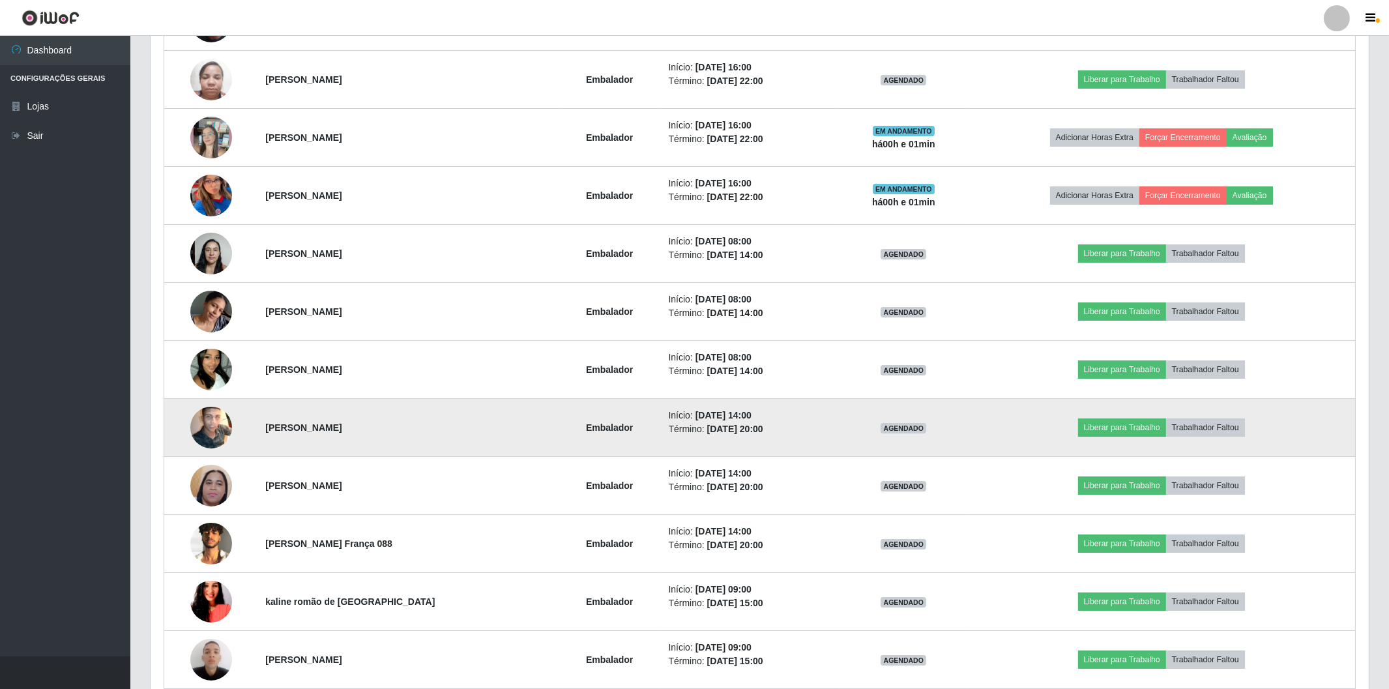
click at [199, 489] on img at bounding box center [211, 485] width 42 height 93
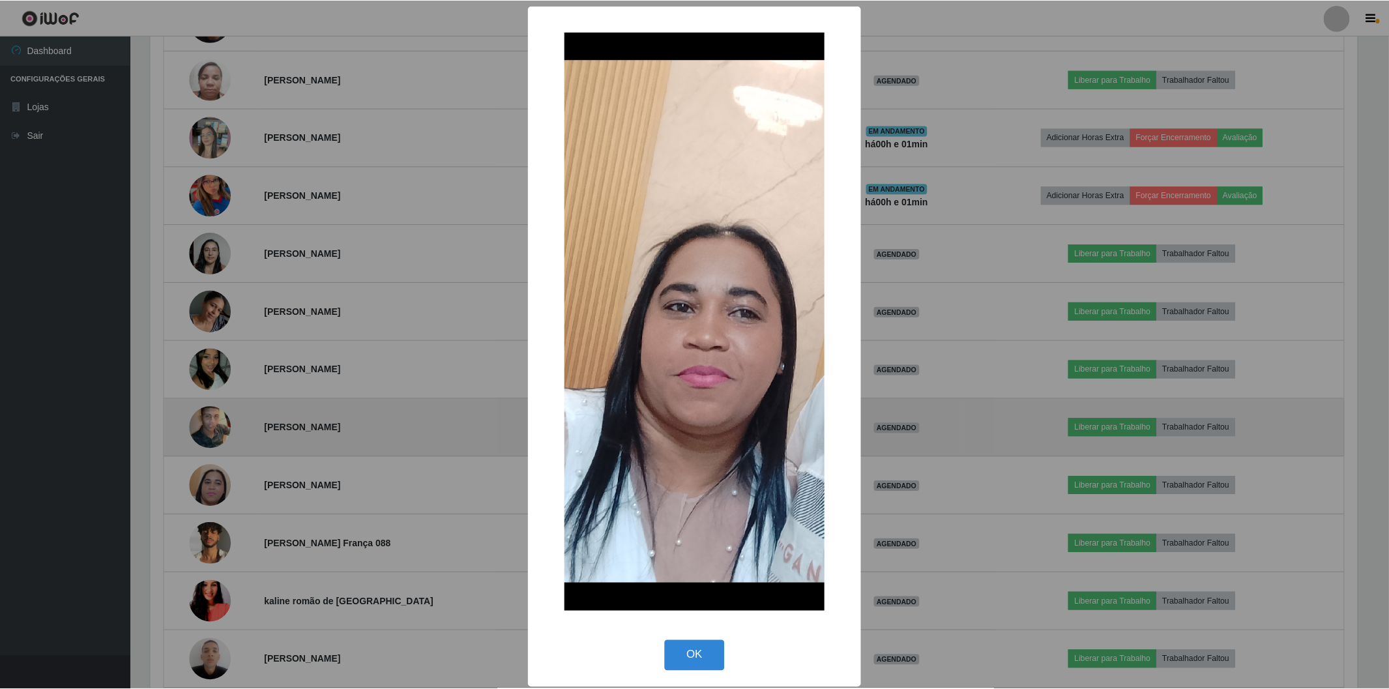
scroll to position [270, 1209]
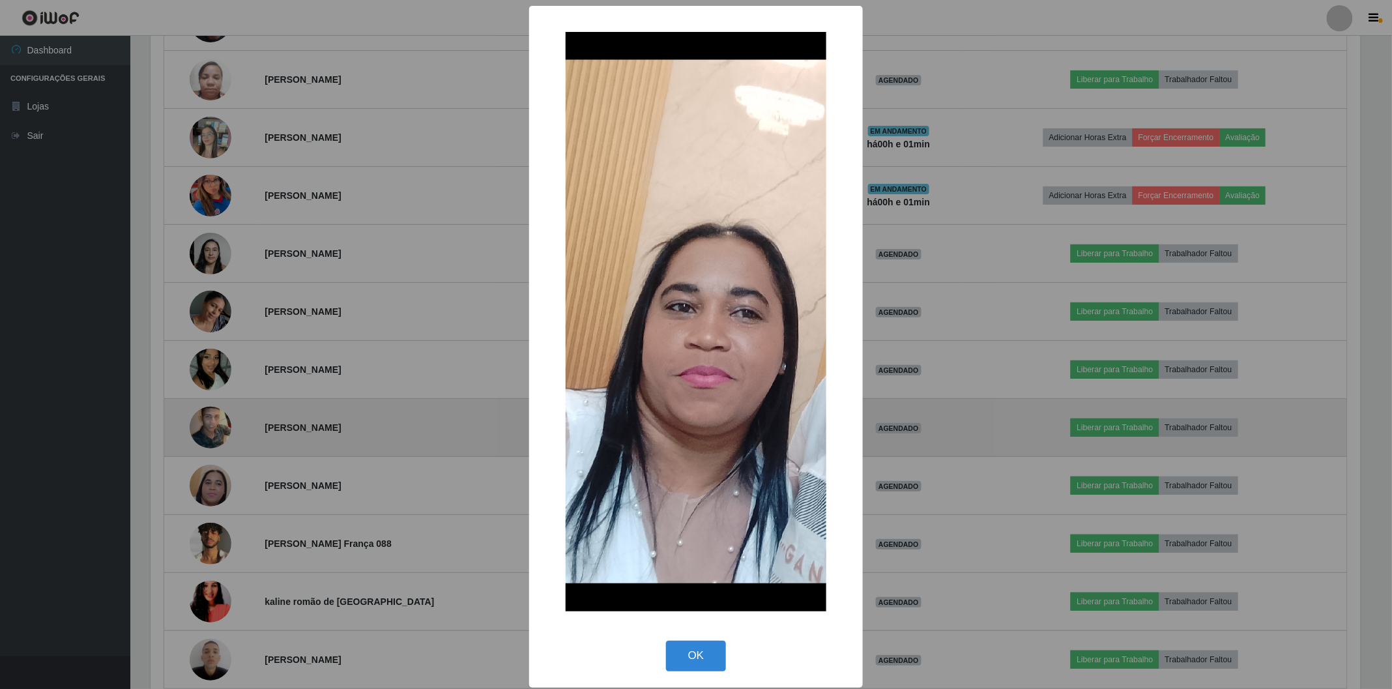
click at [199, 489] on div "× OK Cancel" at bounding box center [696, 344] width 1392 height 689
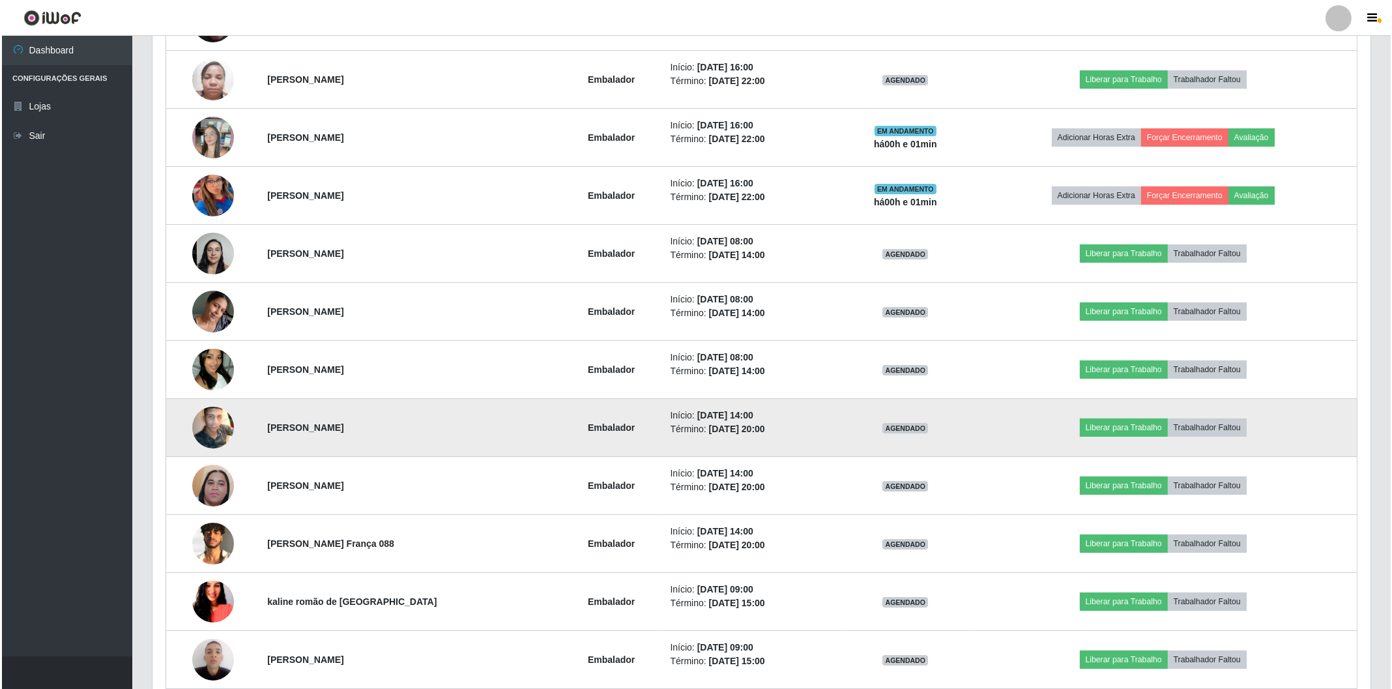
scroll to position [270, 1217]
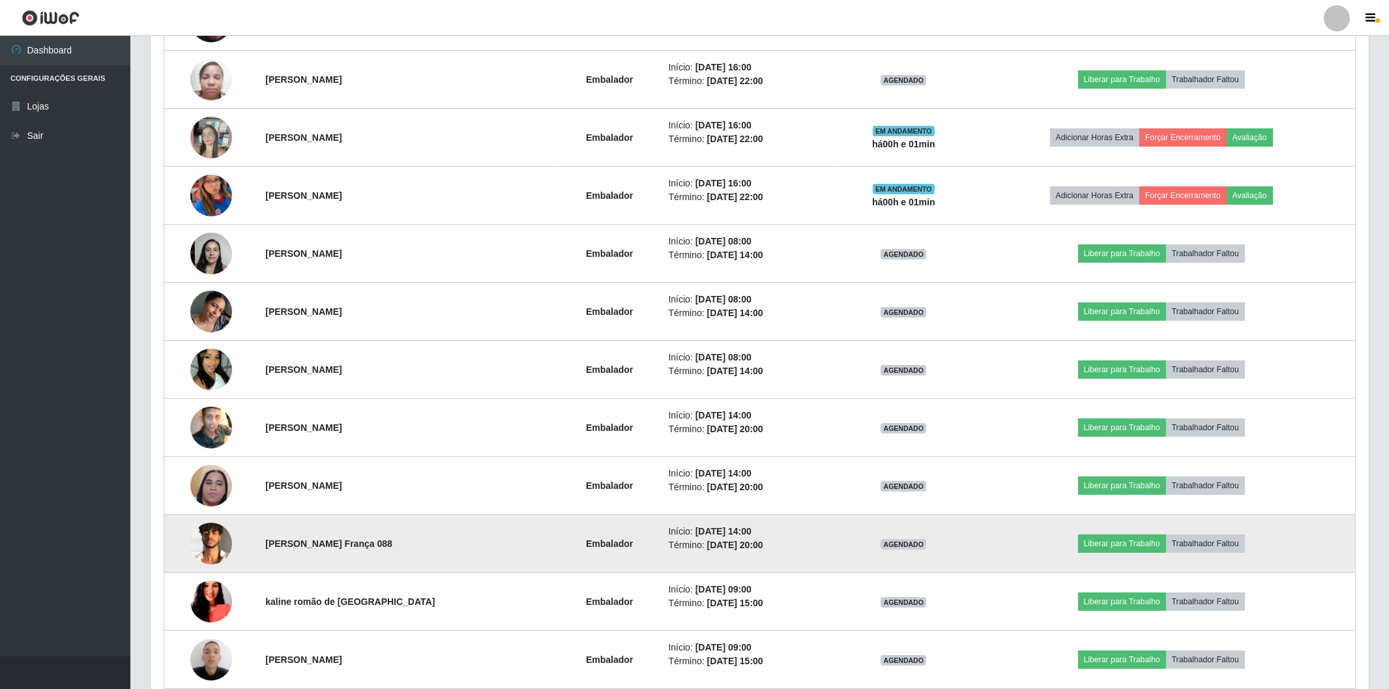
click at [205, 536] on img at bounding box center [211, 544] width 42 height 42
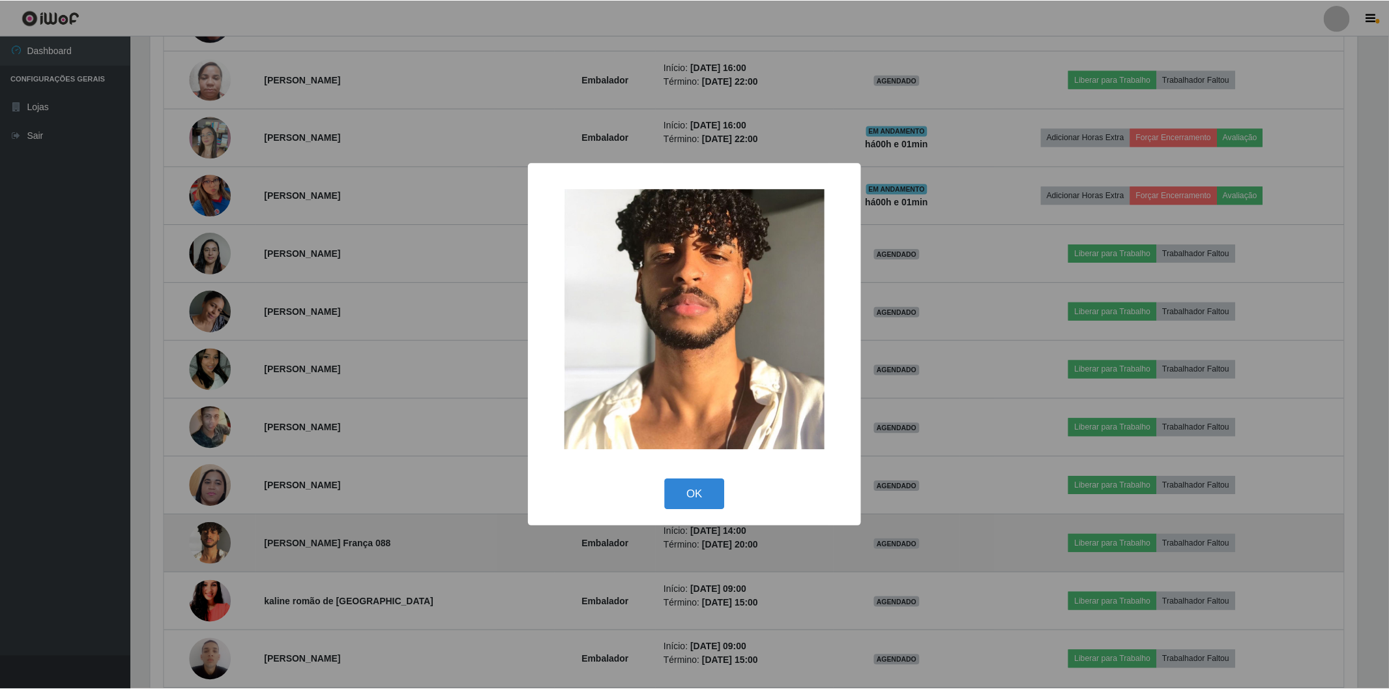
scroll to position [270, 1209]
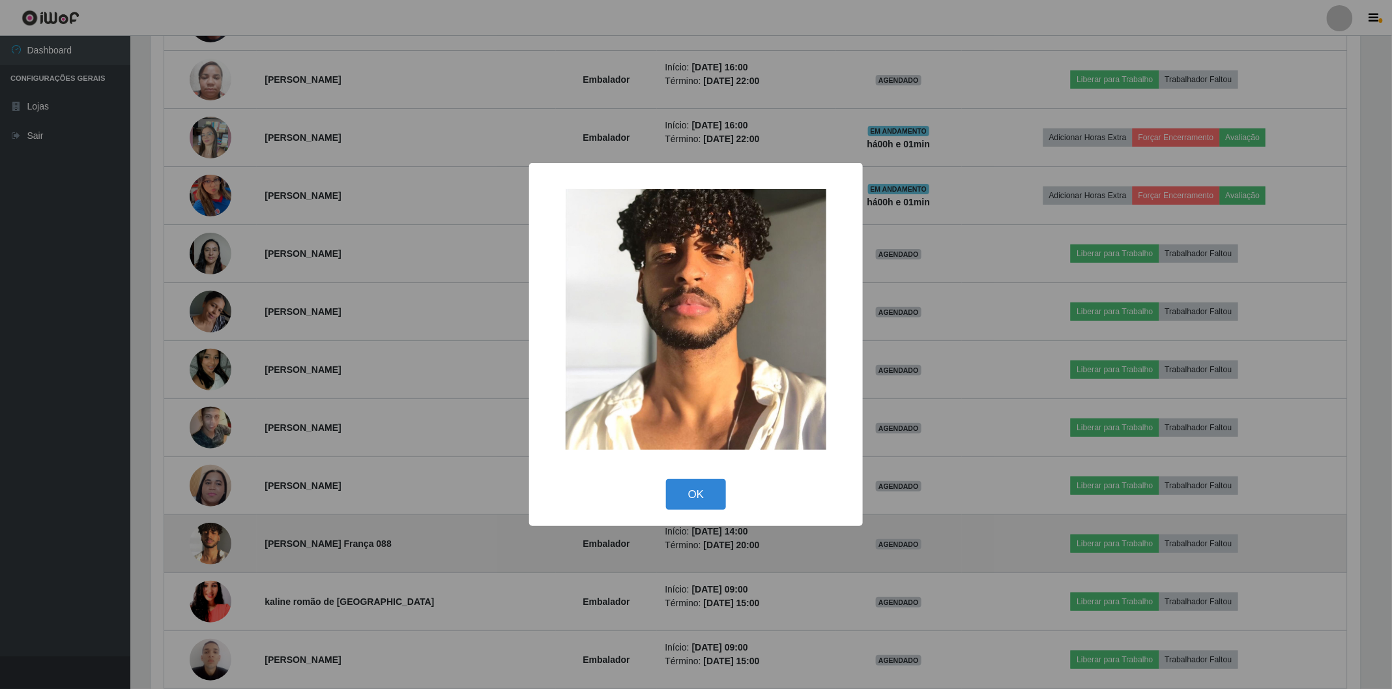
click at [205, 536] on div "× OK Cancel" at bounding box center [696, 344] width 1392 height 689
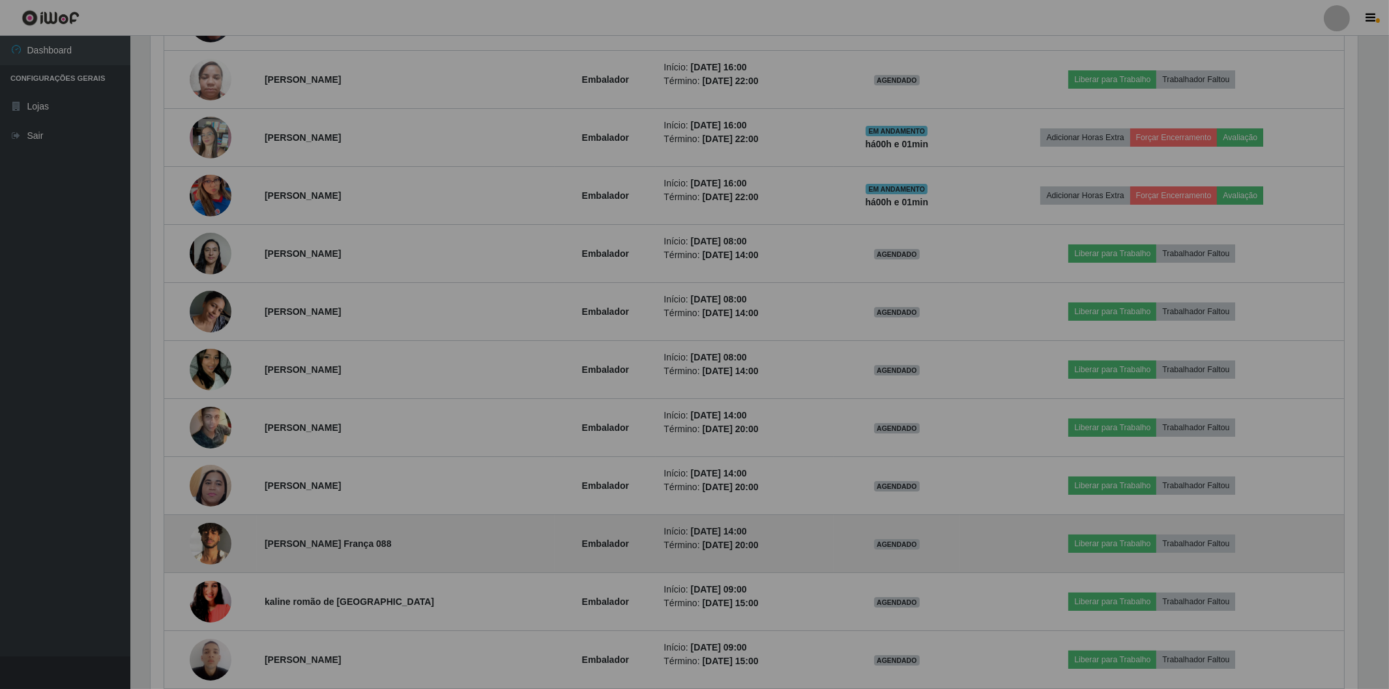
scroll to position [270, 1217]
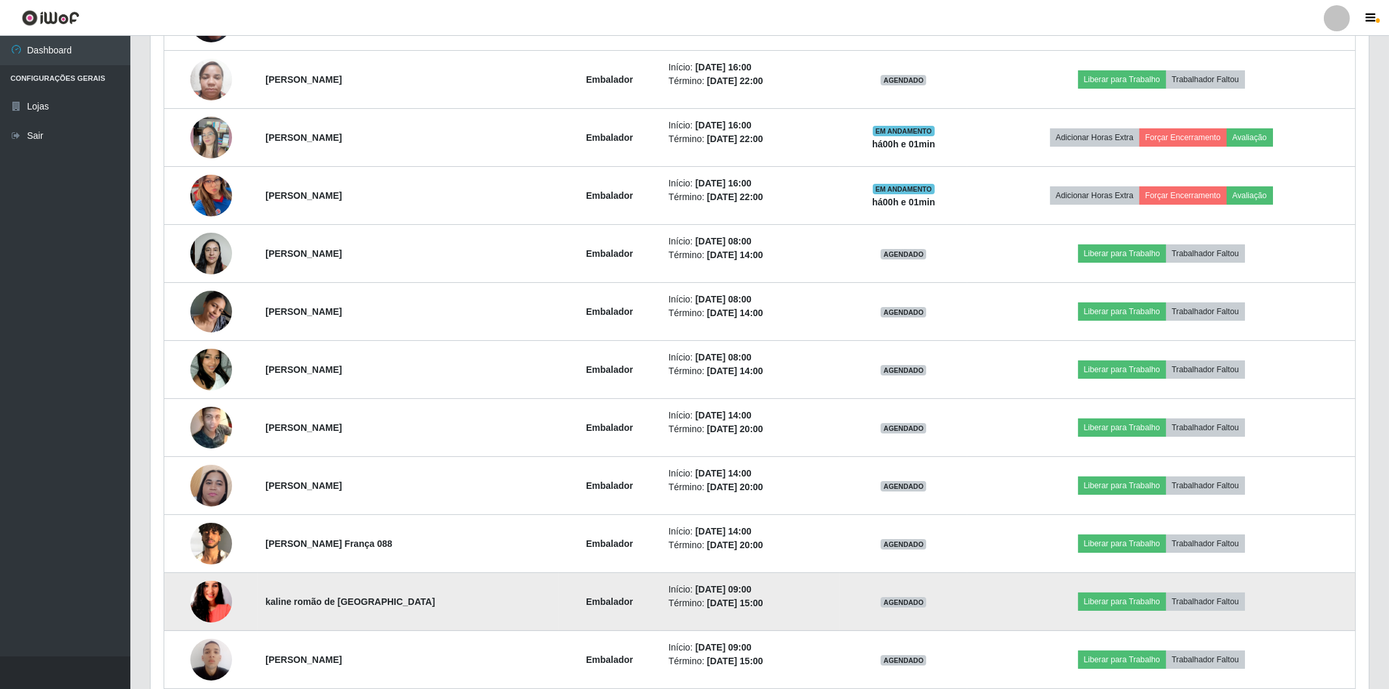
click at [200, 590] on img at bounding box center [211, 601] width 42 height 74
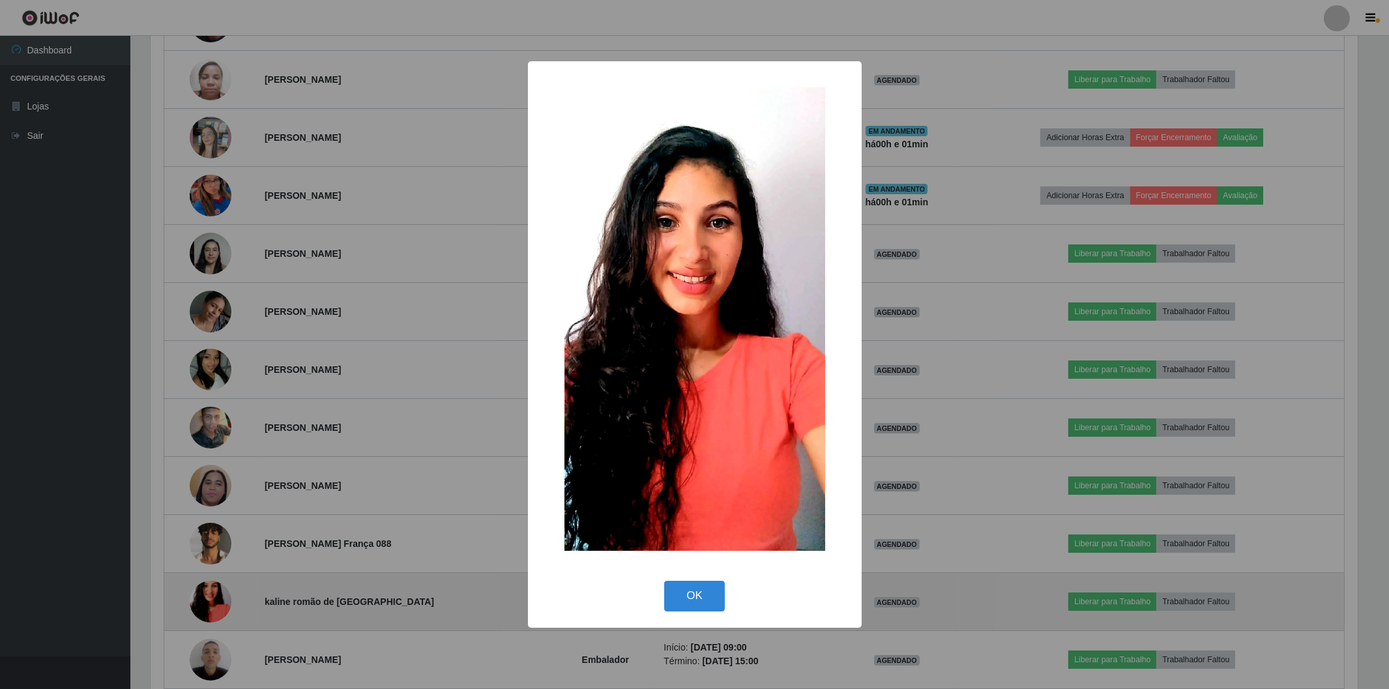
scroll to position [270, 1209]
click at [200, 590] on div "× OK Cancel" at bounding box center [696, 344] width 1392 height 689
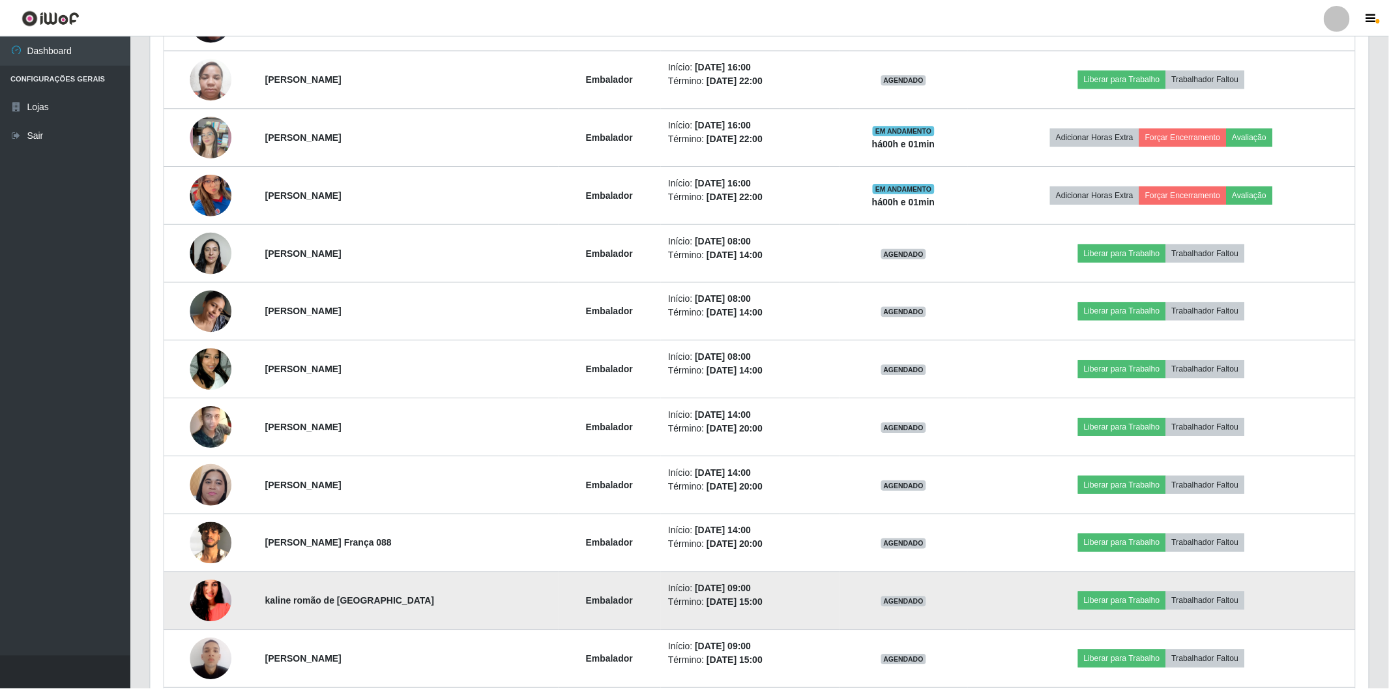
scroll to position [651397, 650450]
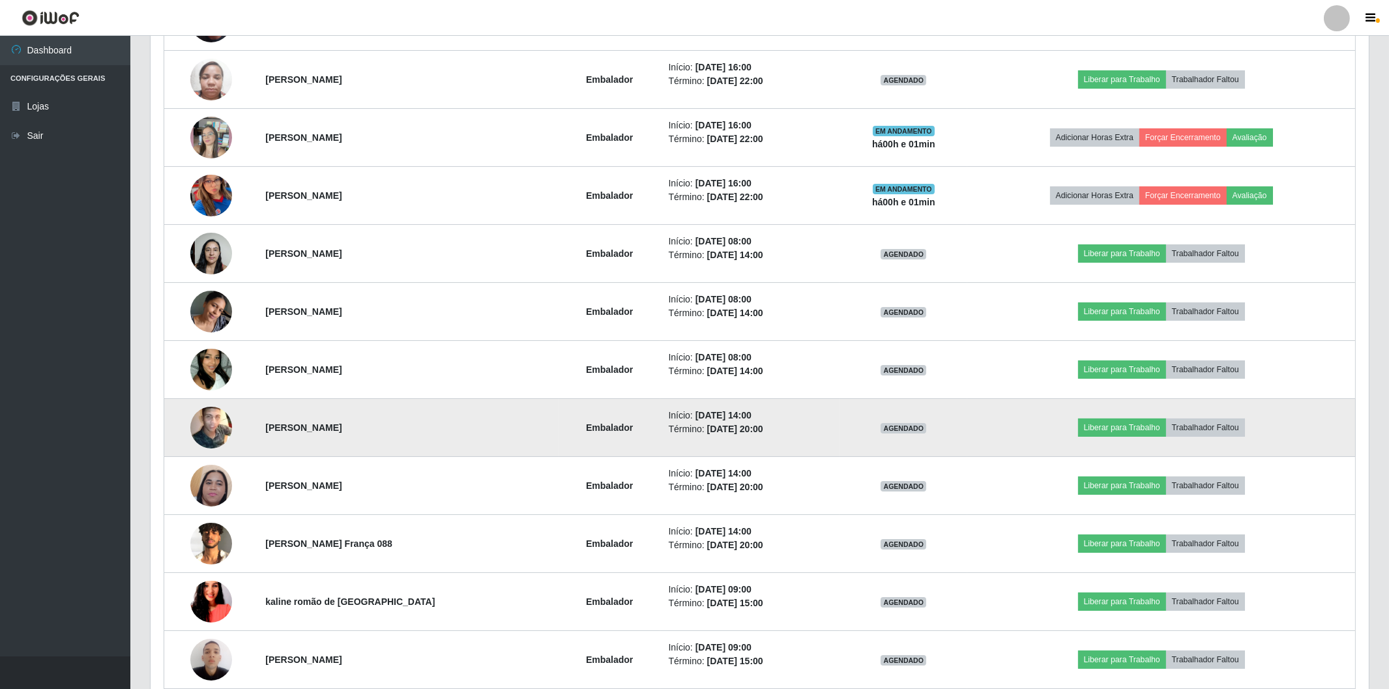
click at [199, 427] on img at bounding box center [211, 427] width 42 height 52
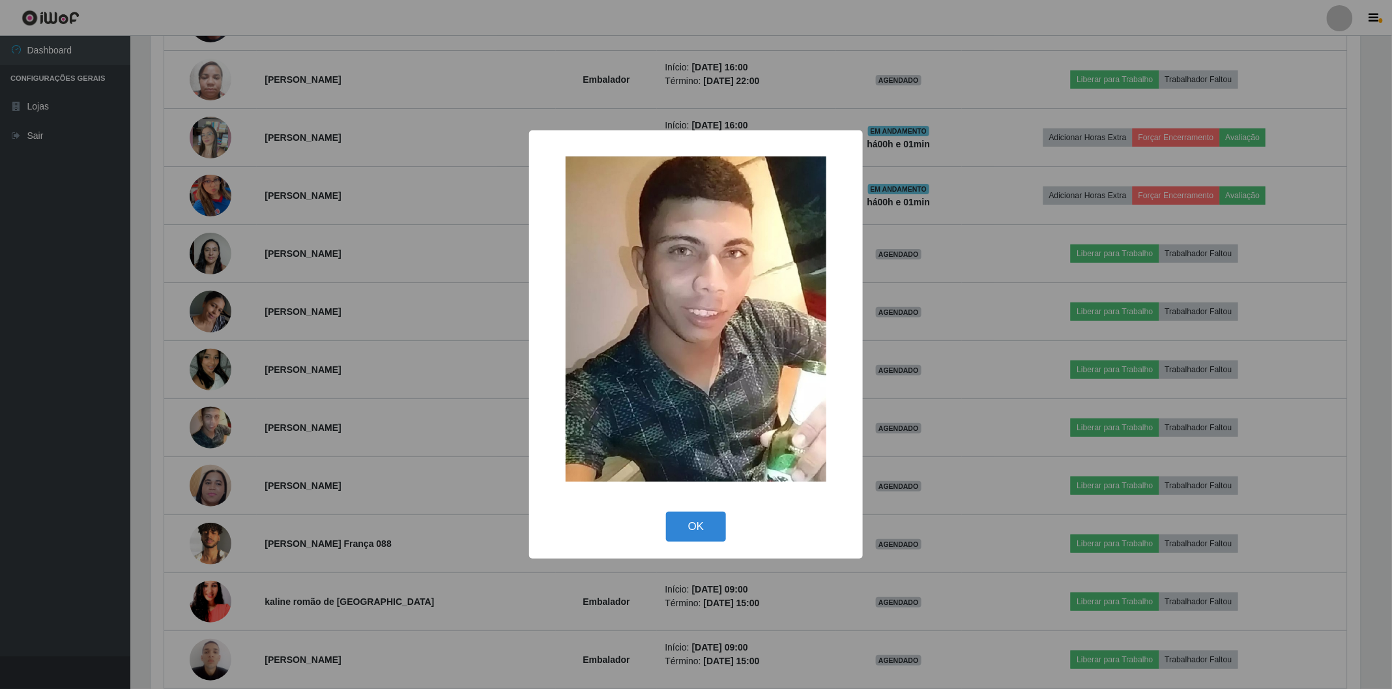
click at [205, 435] on div "× OK Cancel" at bounding box center [696, 344] width 1392 height 689
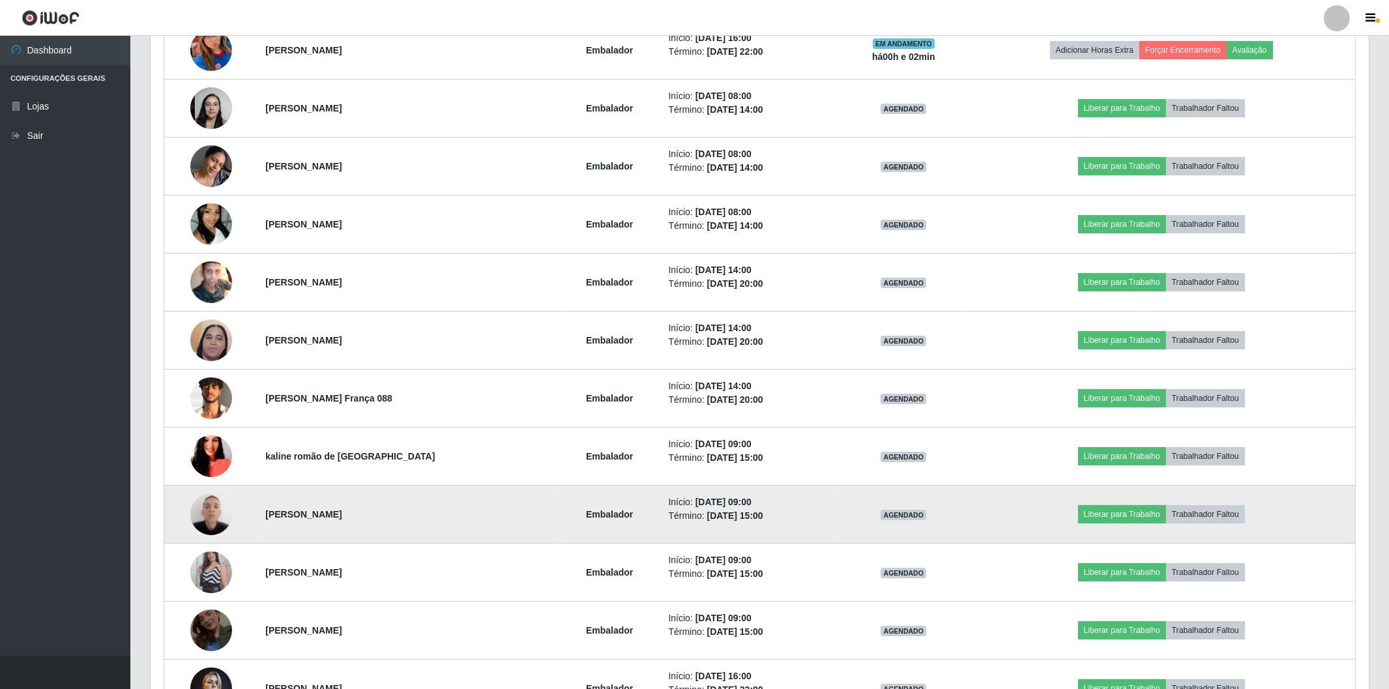
scroll to position [796, 0]
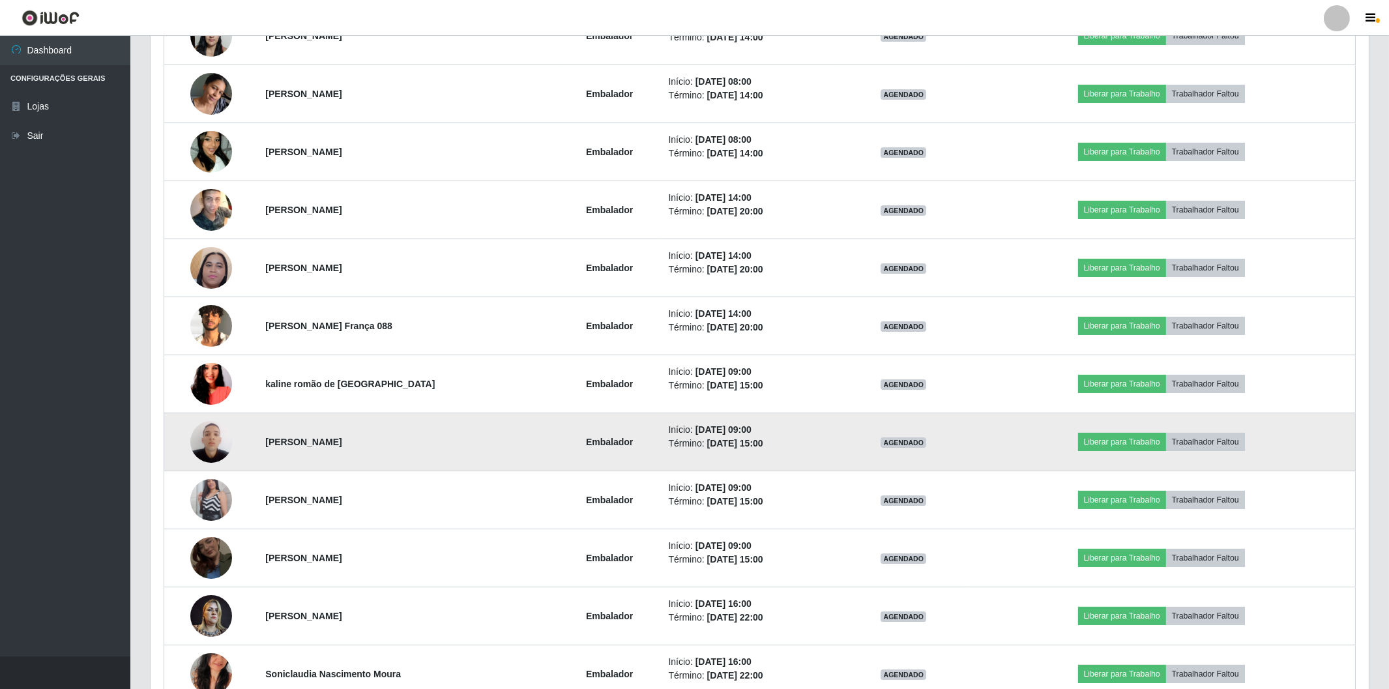
click at [209, 448] on img at bounding box center [211, 441] width 42 height 55
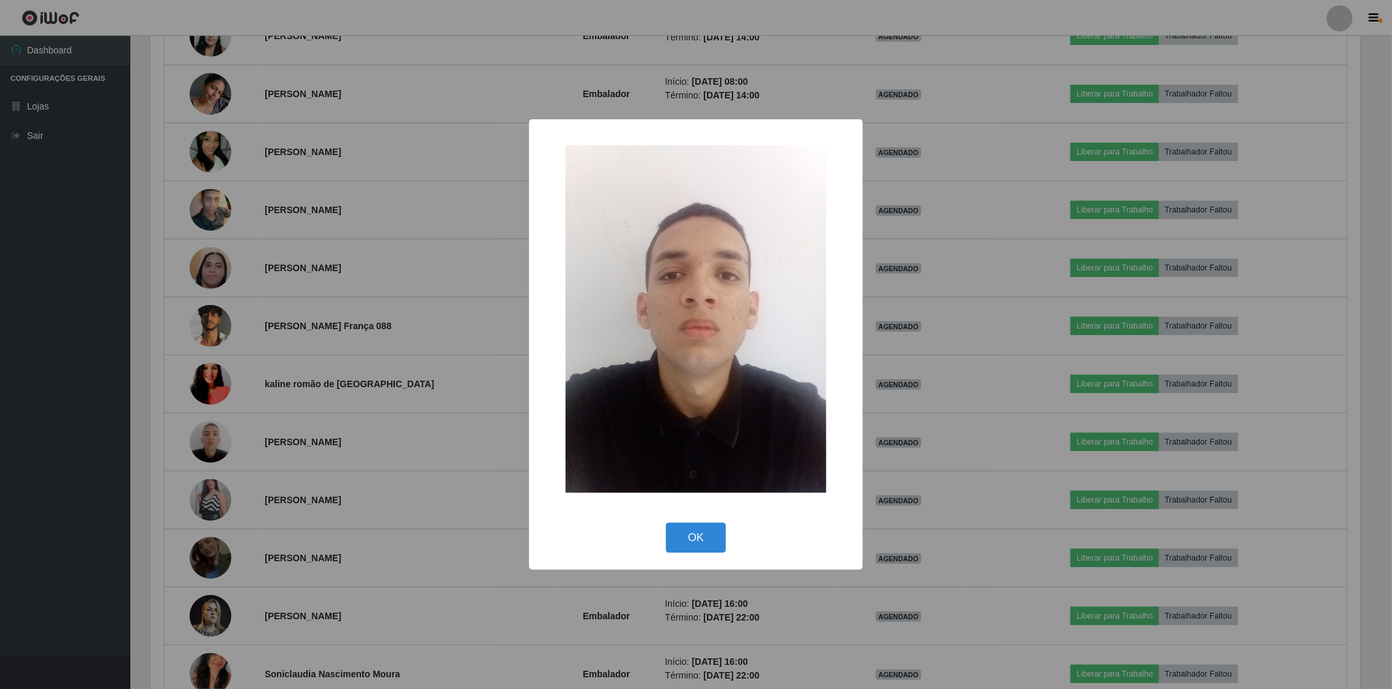
click at [204, 448] on div "× OK Cancel" at bounding box center [696, 344] width 1392 height 689
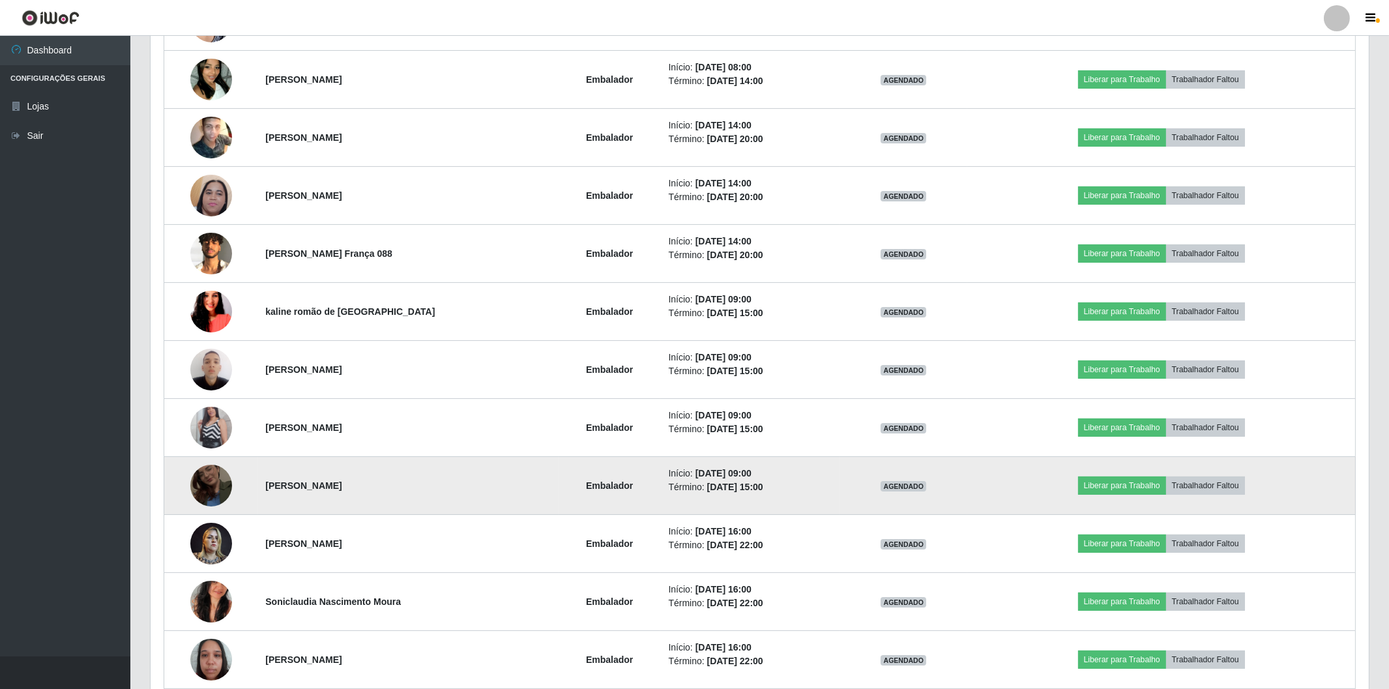
click at [212, 485] on img at bounding box center [211, 485] width 42 height 74
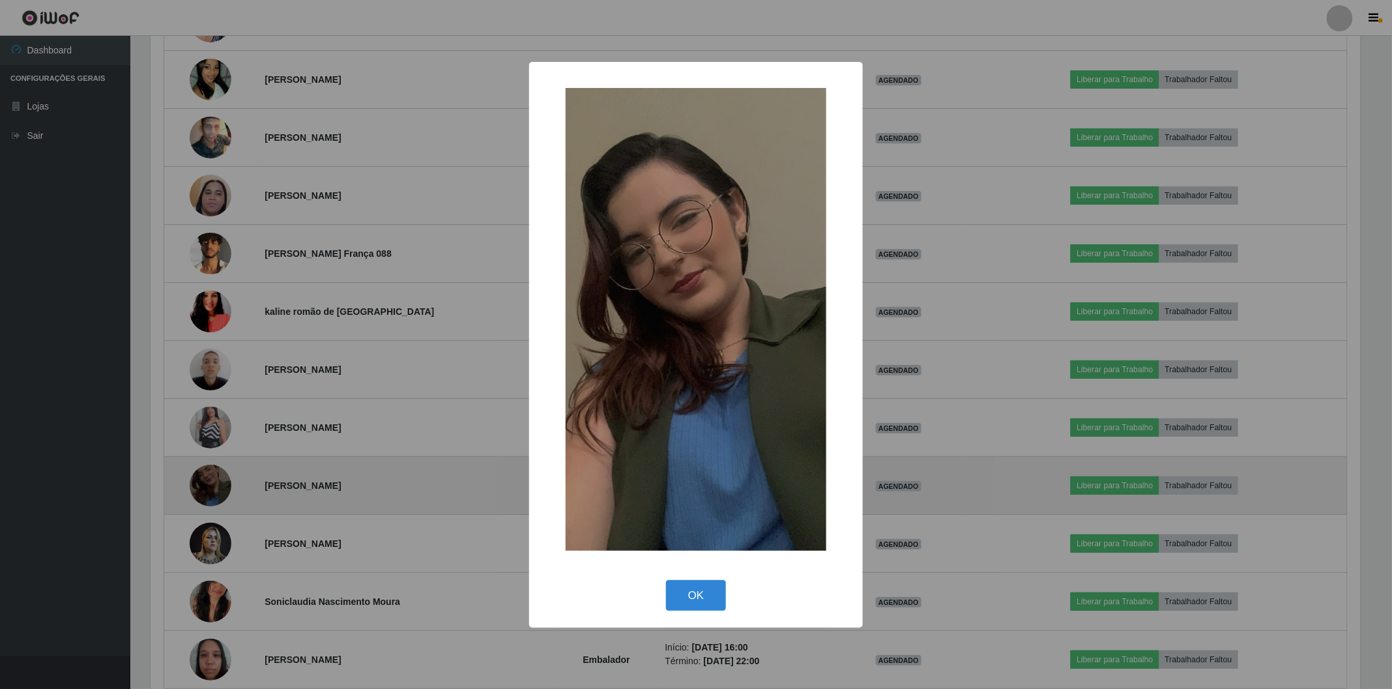
click at [212, 485] on div "× OK Cancel" at bounding box center [696, 344] width 1392 height 689
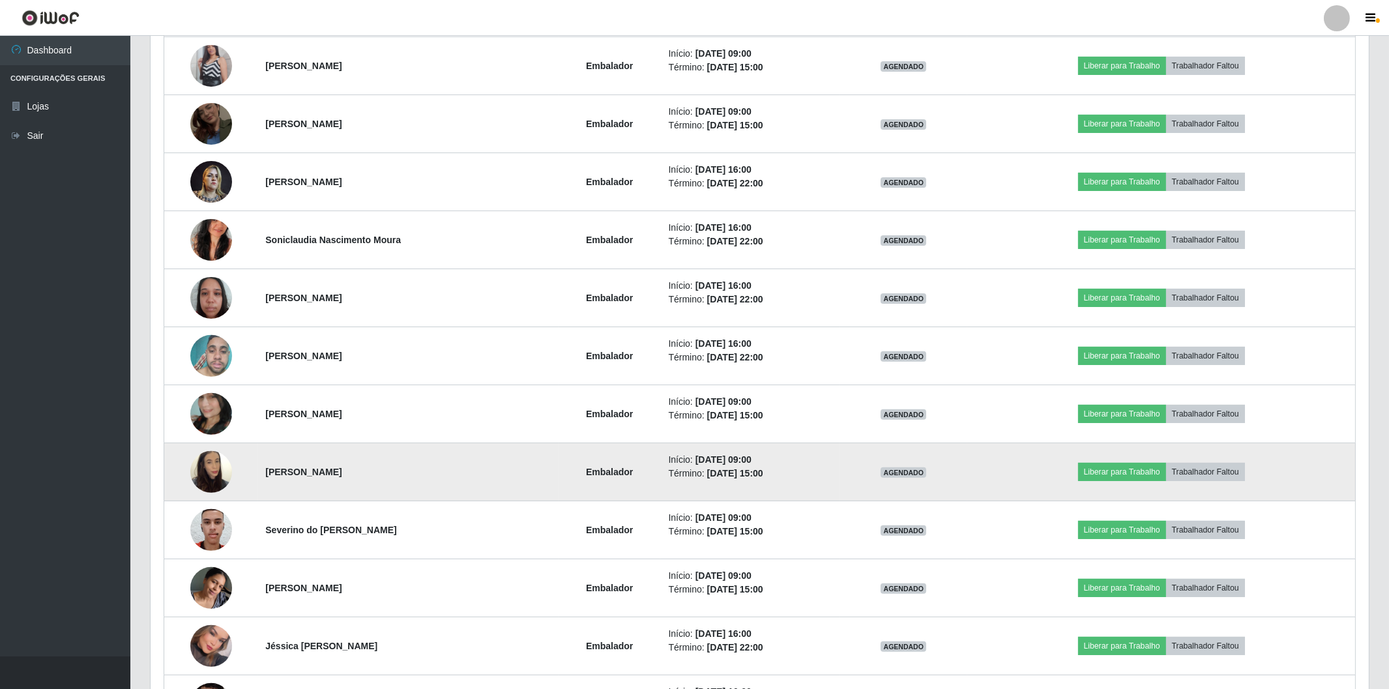
click at [193, 465] on img at bounding box center [211, 472] width 42 height 74
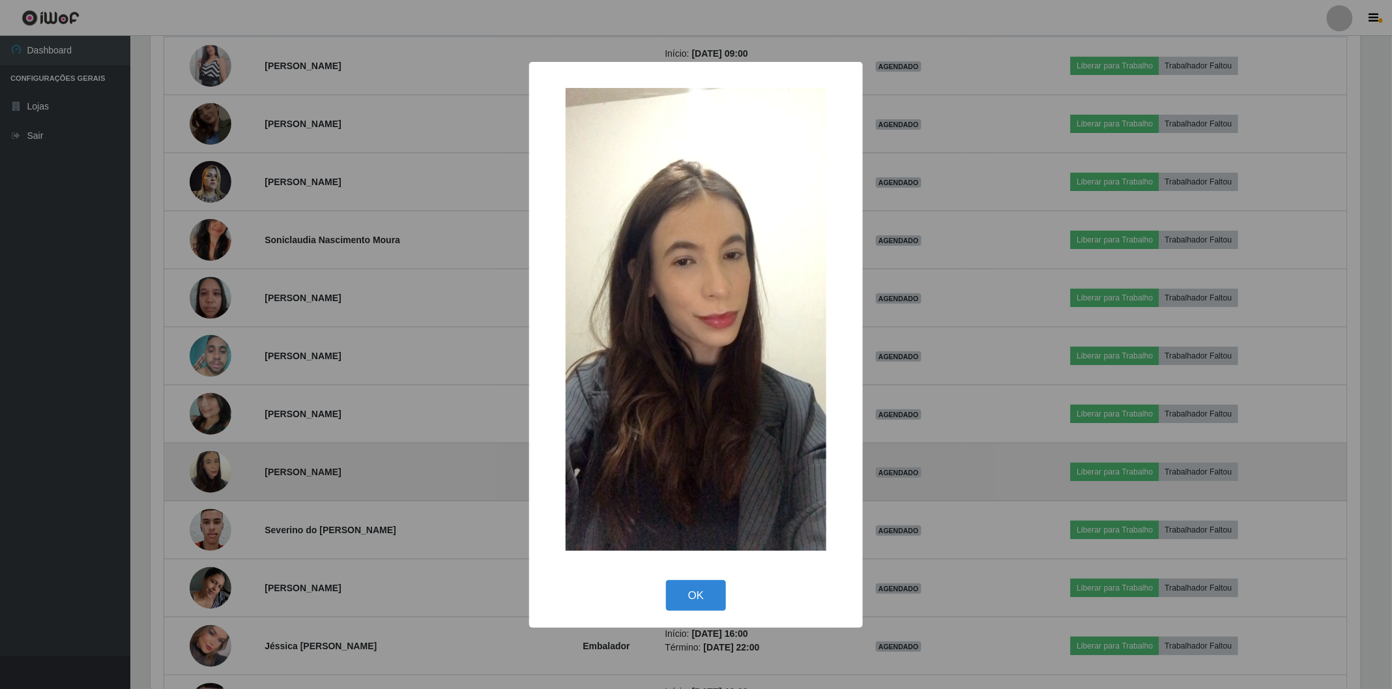
click at [193, 465] on div "× OK Cancel" at bounding box center [696, 344] width 1392 height 689
